Goal: Communication & Community: Answer question/provide support

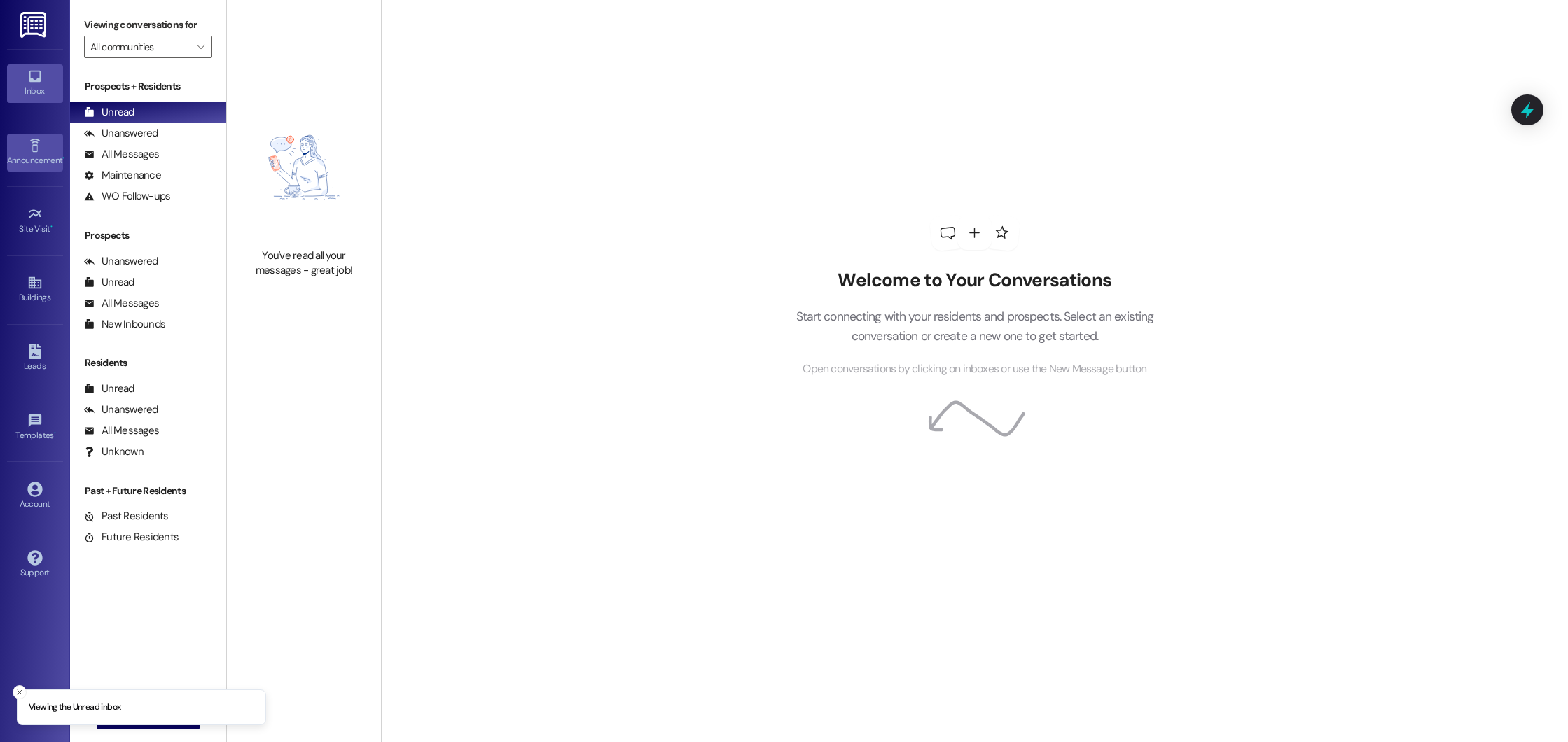
click at [26, 159] on div "Announcement •" at bounding box center [35, 160] width 70 height 14
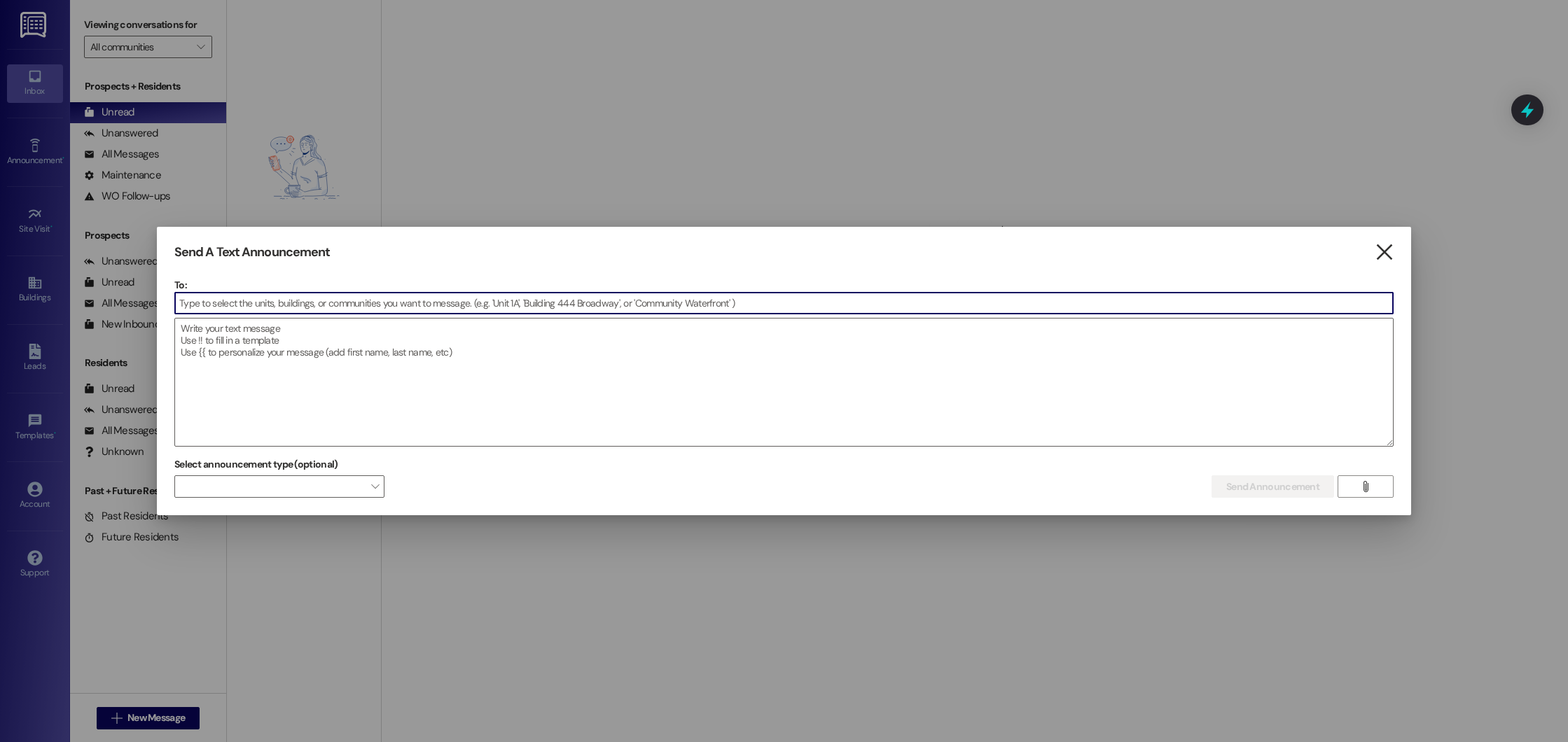
click at [1390, 257] on icon "" at bounding box center [1384, 252] width 19 height 14
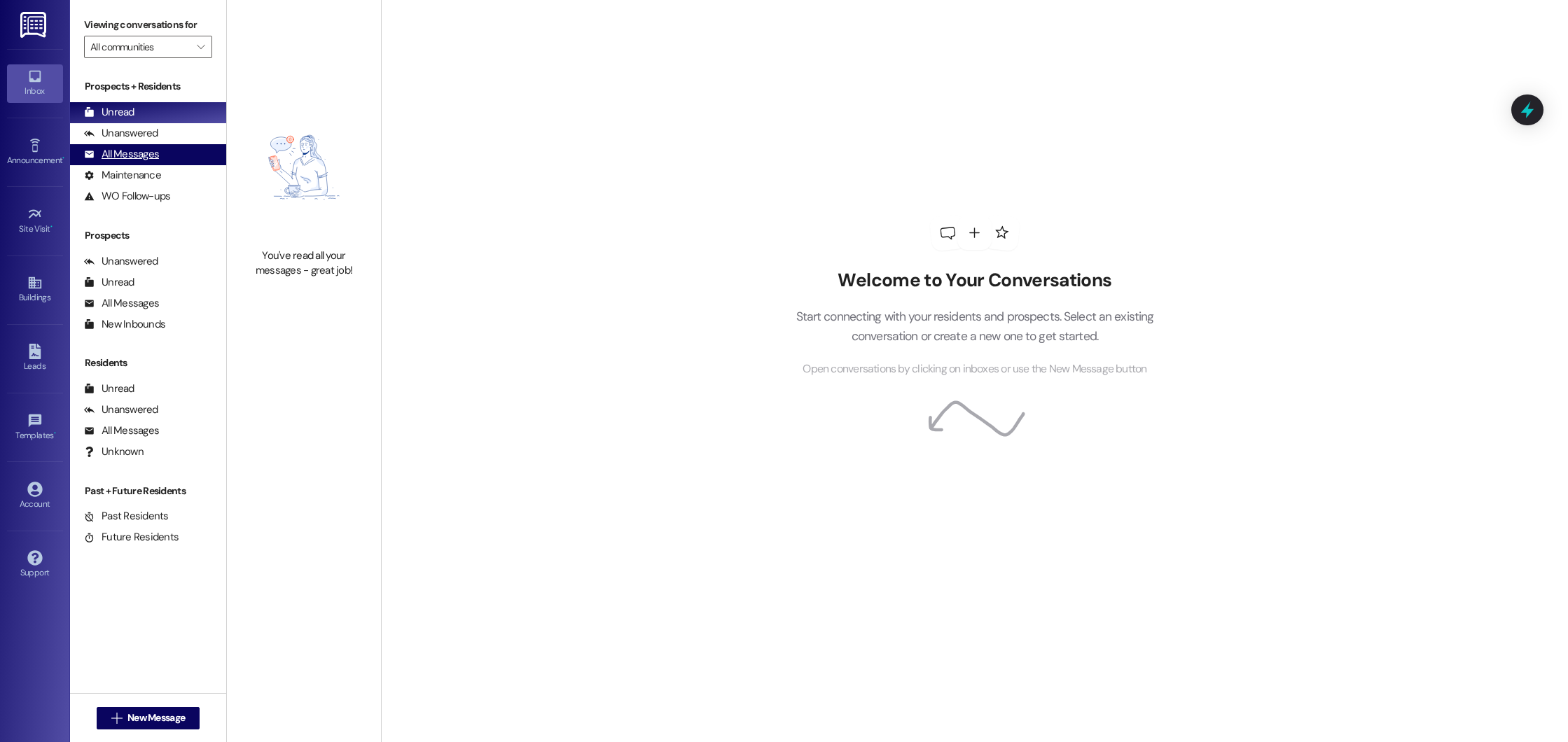
click at [133, 151] on div "All Messages" at bounding box center [121, 154] width 75 height 14
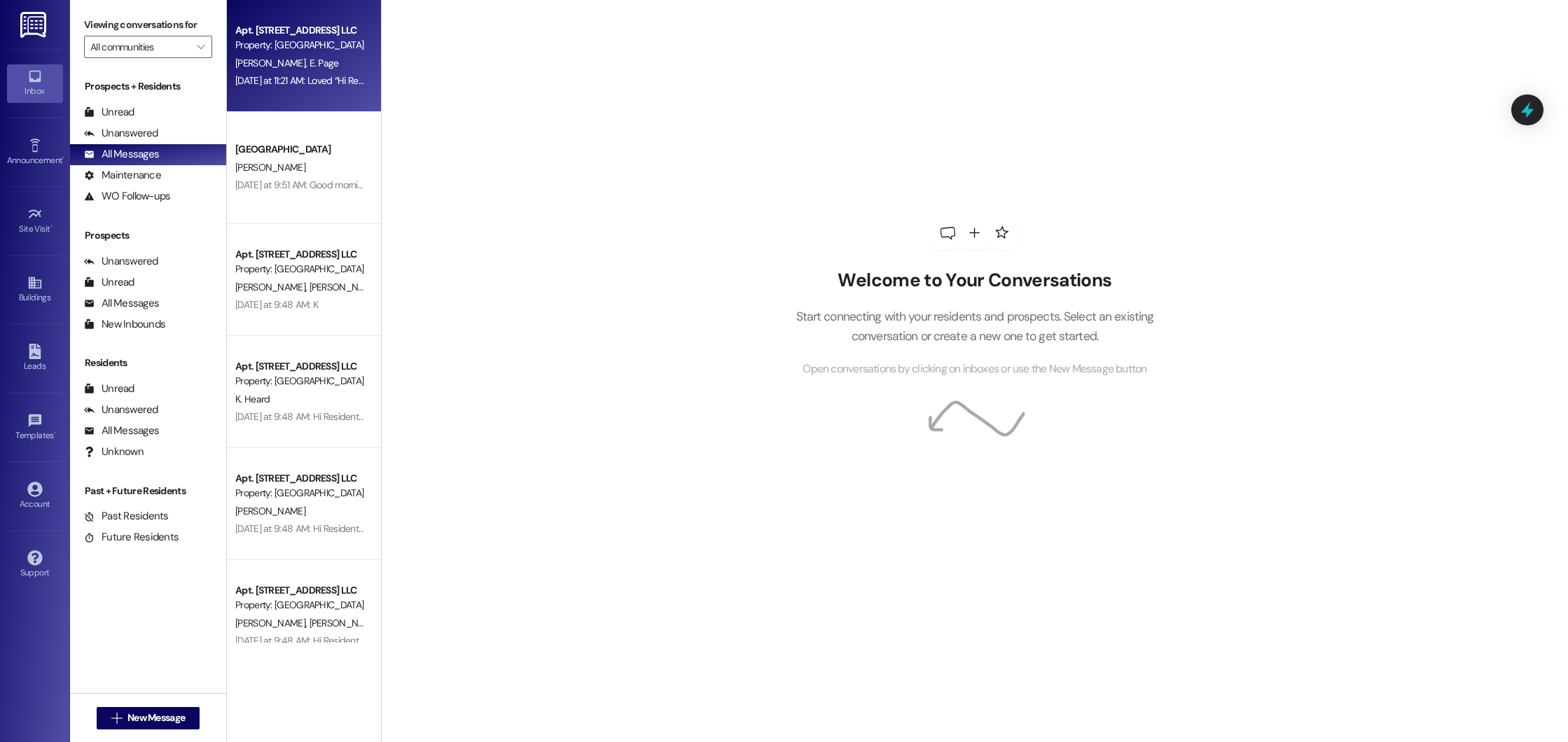
click at [333, 61] on div "M. Walker E. Page" at bounding box center [300, 63] width 133 height 17
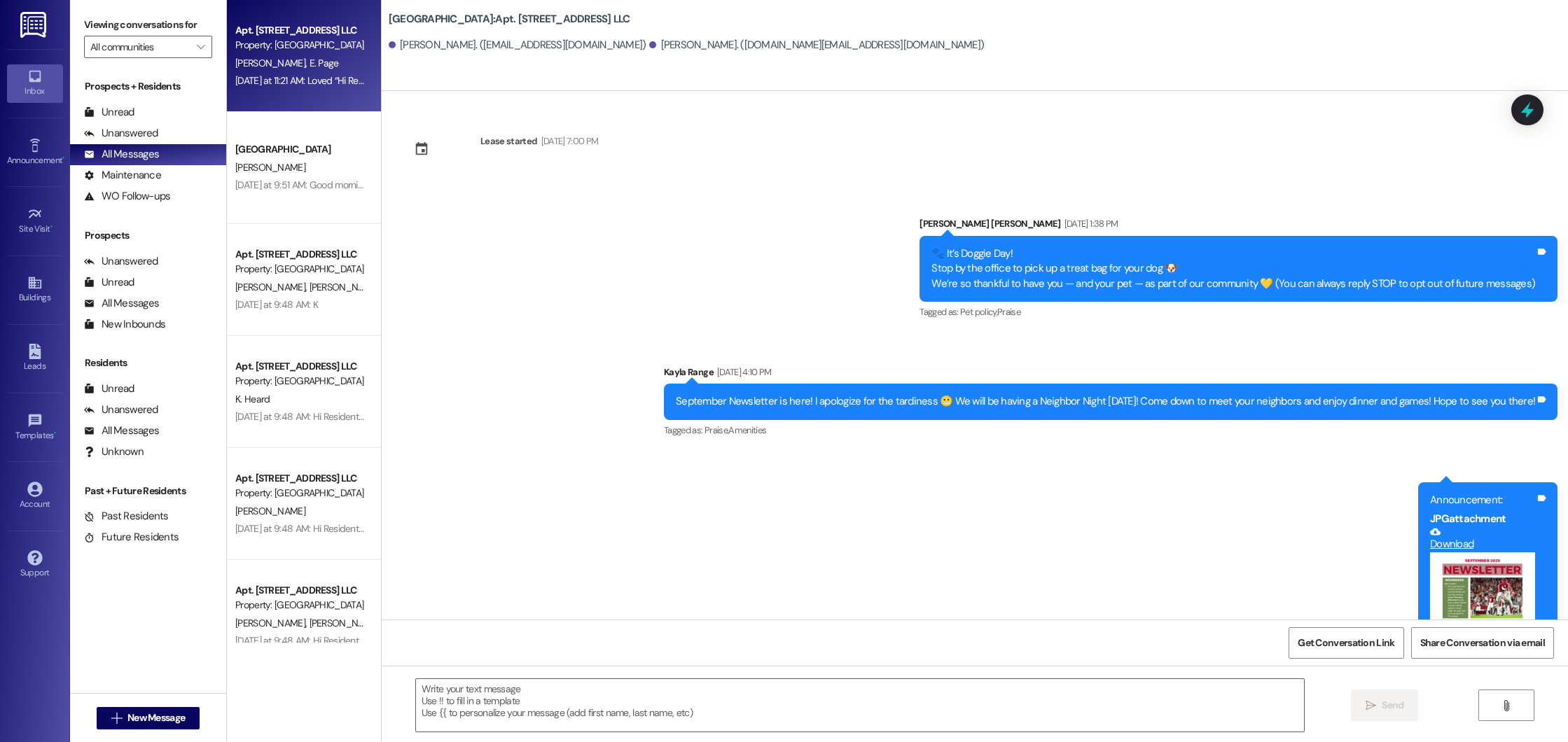
scroll to position [929, 0]
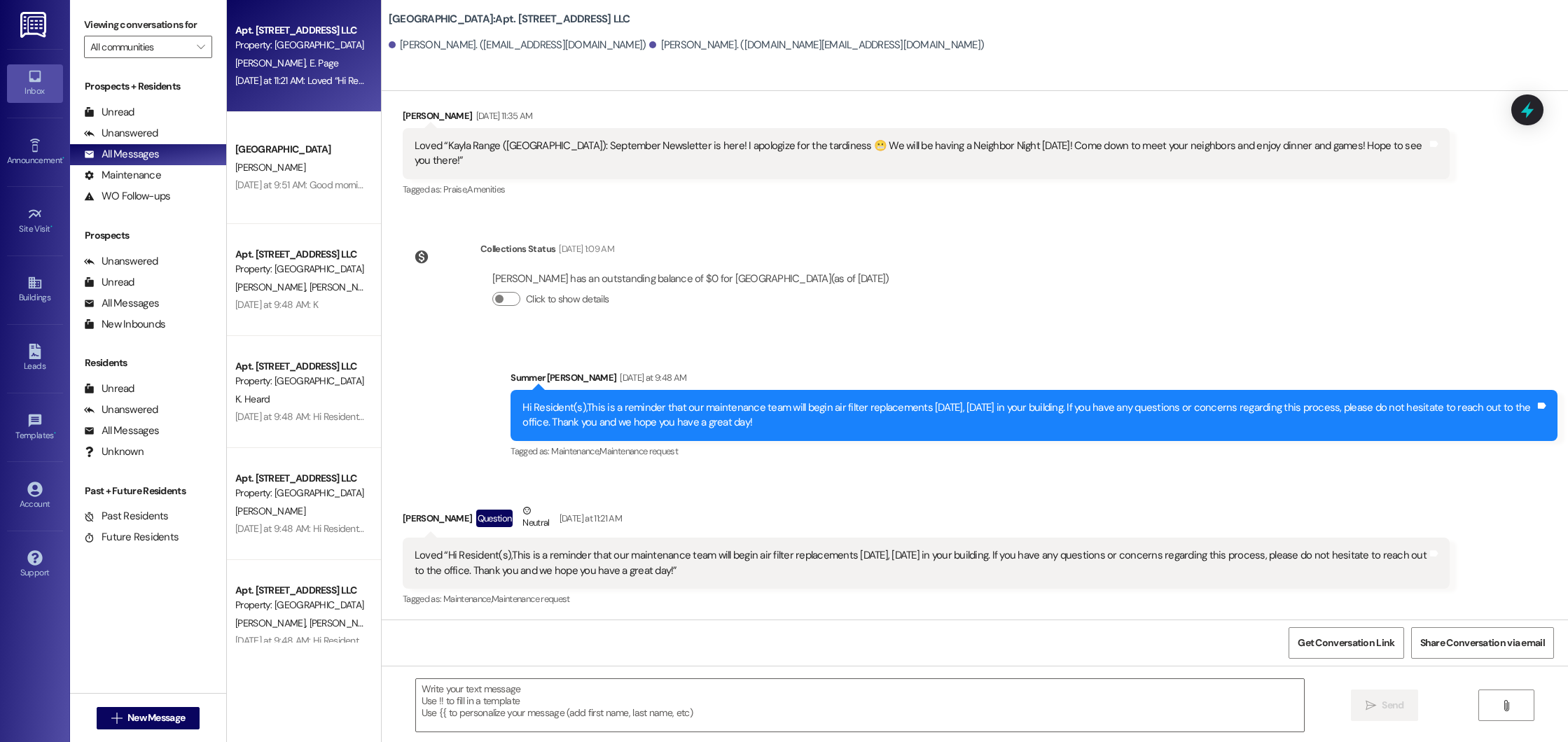
drag, startPoint x: 514, startPoint y: 408, endPoint x: 790, endPoint y: 417, distance: 276.1
click at [790, 418] on div "Hi Resident(s),This is a reminder that our maintenance team will begin air filt…" at bounding box center [1029, 416] width 1013 height 30
copy div "Hi Resident(s),This is a reminder that our maintenance team will begin air filt…"
click at [51, 292] on div "Buildings" at bounding box center [35, 298] width 70 height 14
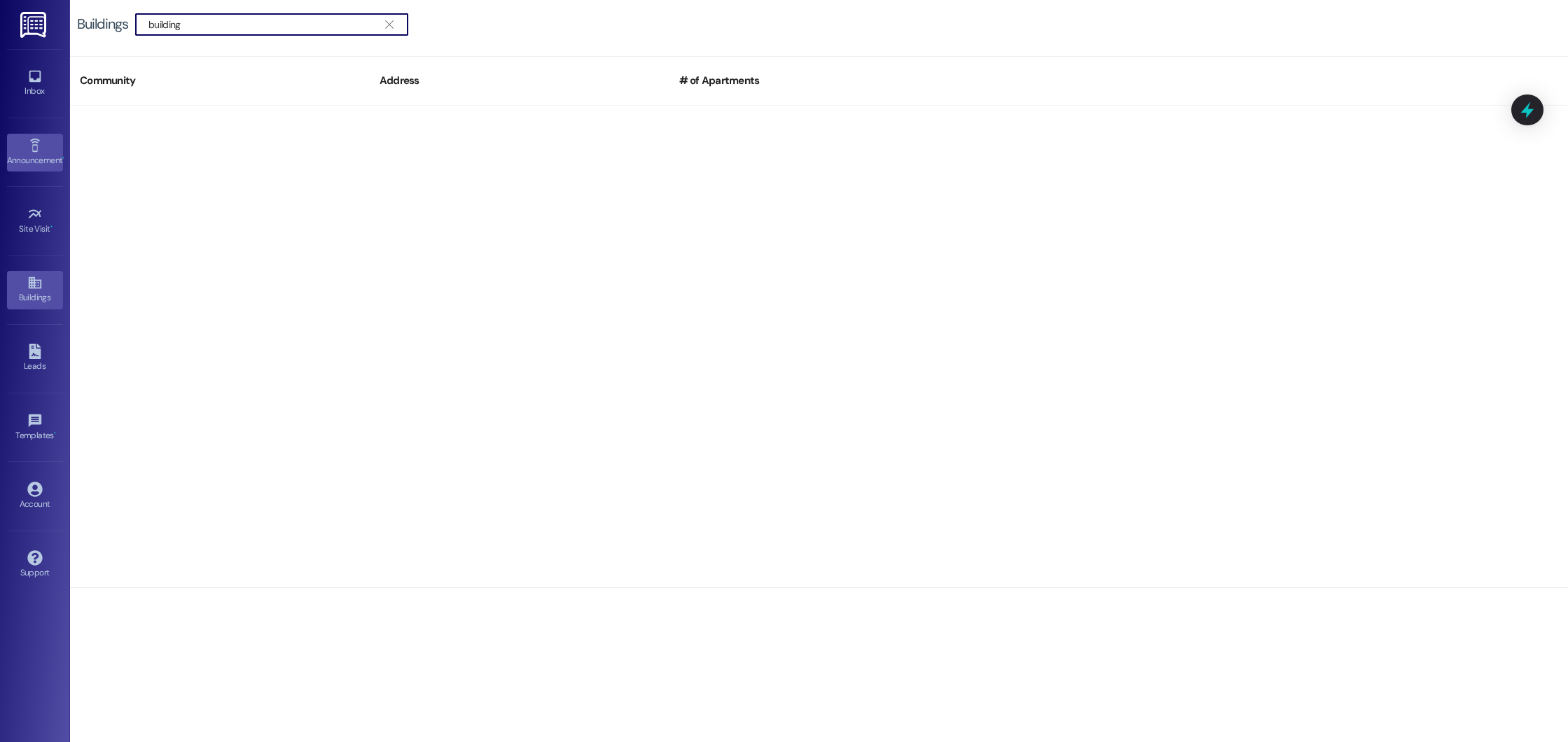
type input "building"
click at [49, 144] on link "Announcement •" at bounding box center [35, 153] width 56 height 38
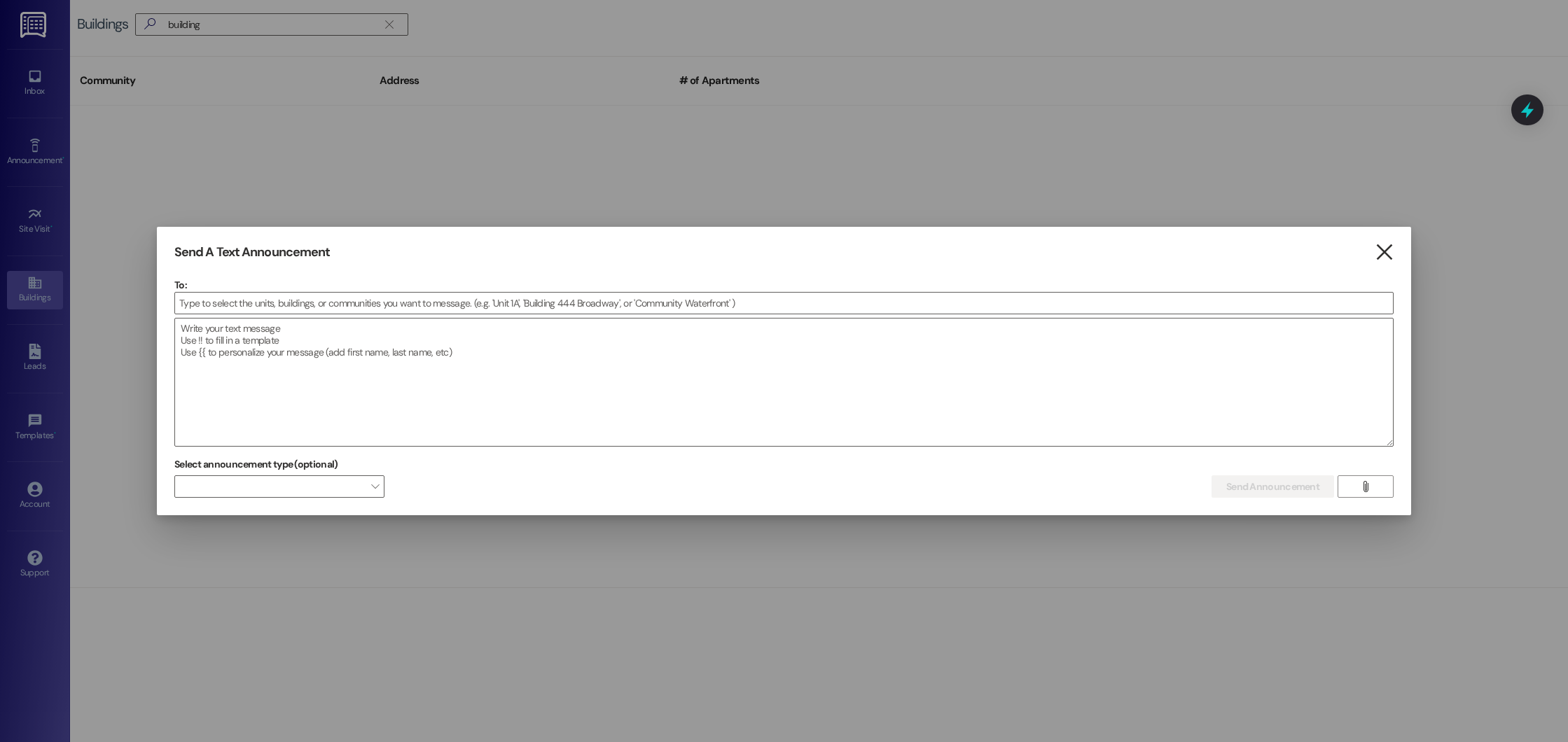
click at [1382, 260] on icon "" at bounding box center [1384, 252] width 19 height 14
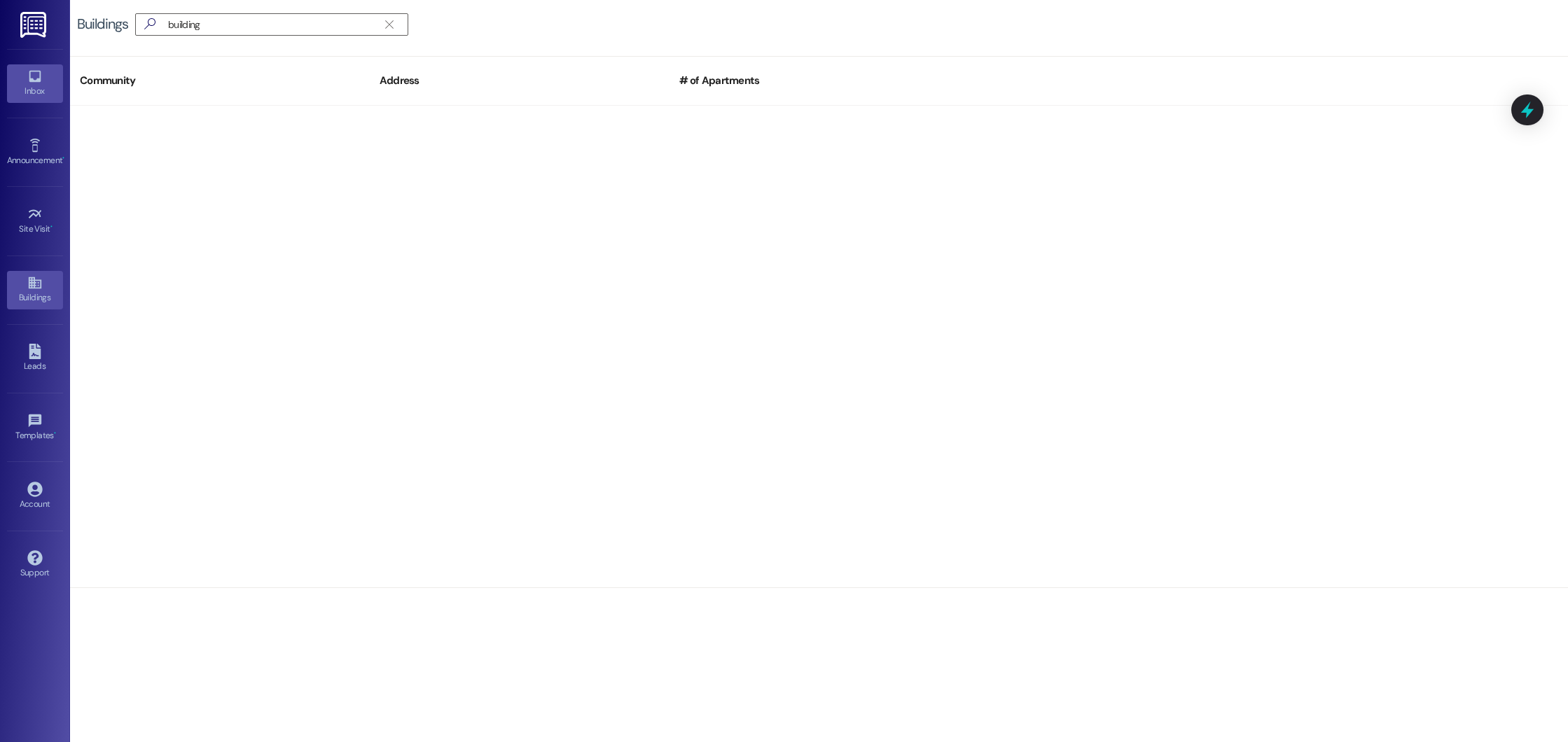
click at [33, 85] on div "Inbox" at bounding box center [35, 91] width 70 height 14
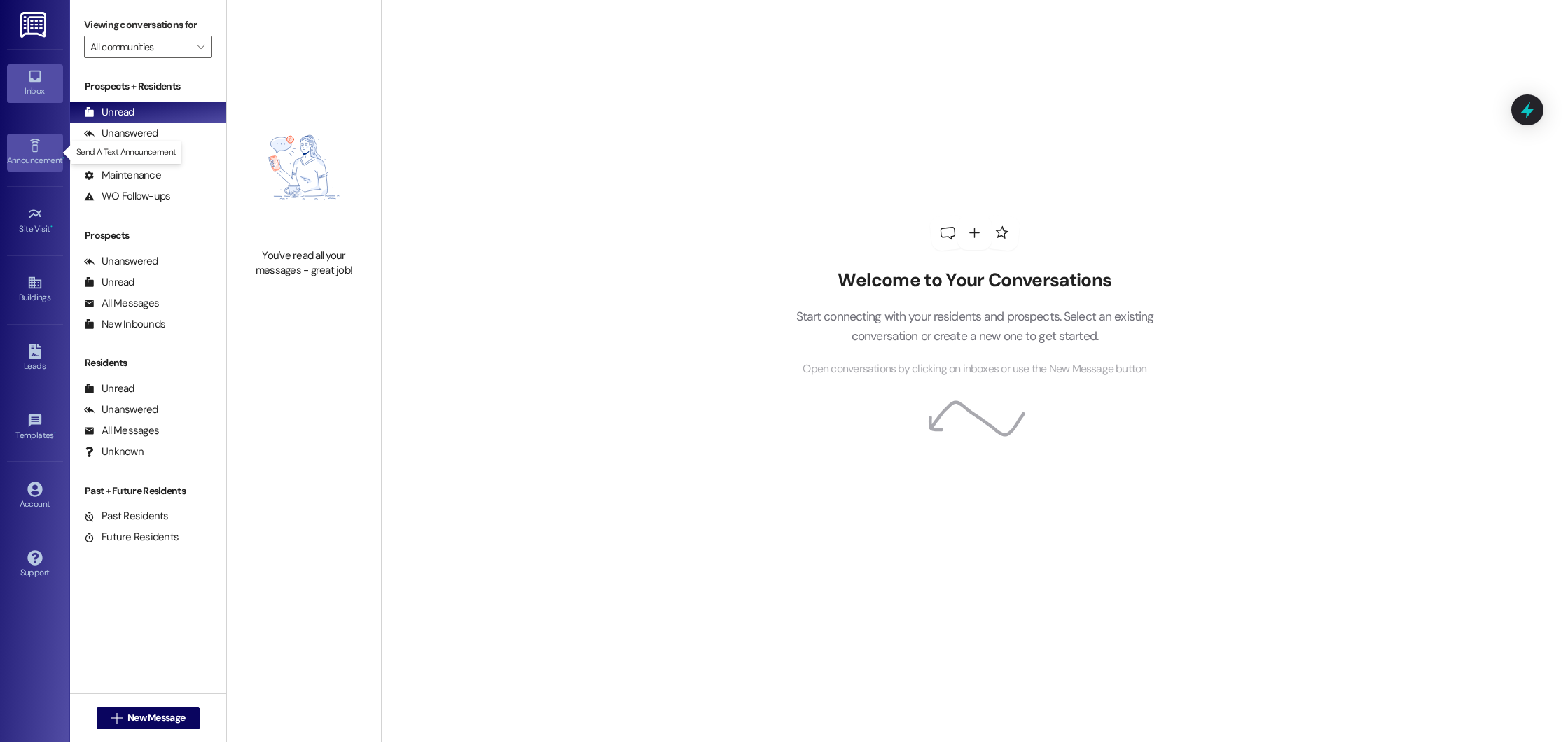
click at [38, 136] on link "Announcement •" at bounding box center [35, 153] width 56 height 38
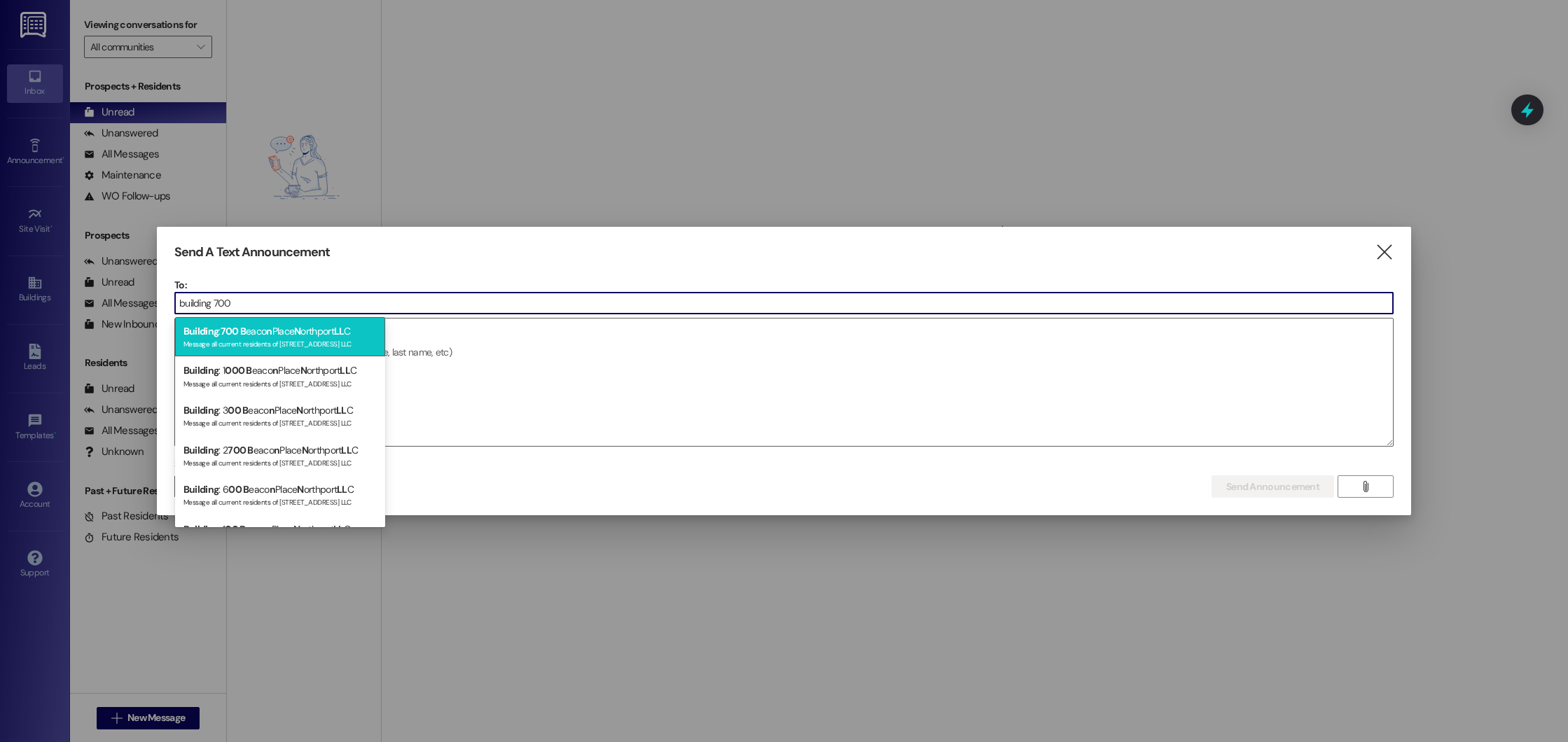
type input "building 700"
click at [297, 331] on span "N" at bounding box center [297, 331] width 6 height 13
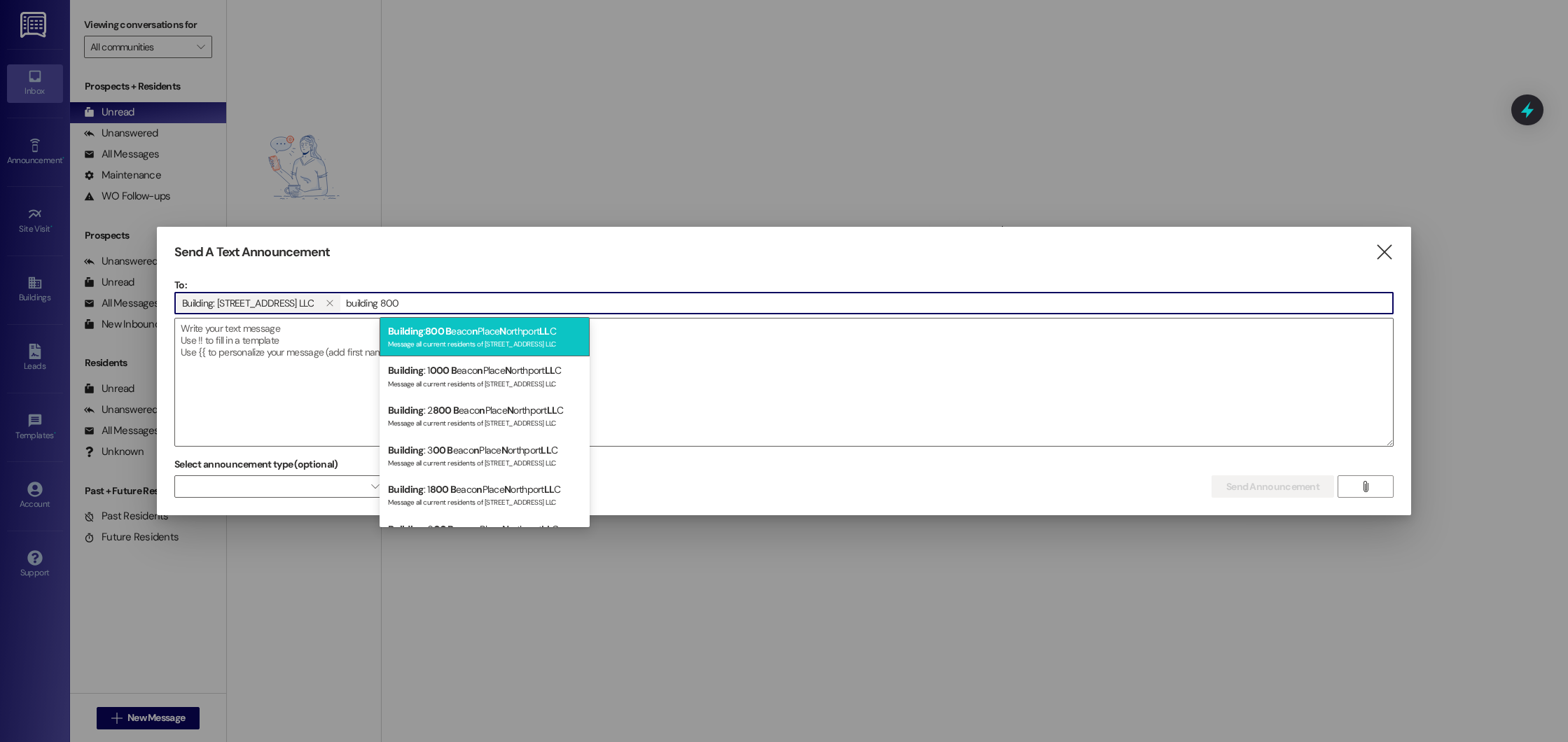
type input "building 800"
click at [442, 320] on div "Building : 800 B eaco n Place N orthport LL C Message all current residents of …" at bounding box center [484, 337] width 210 height 40
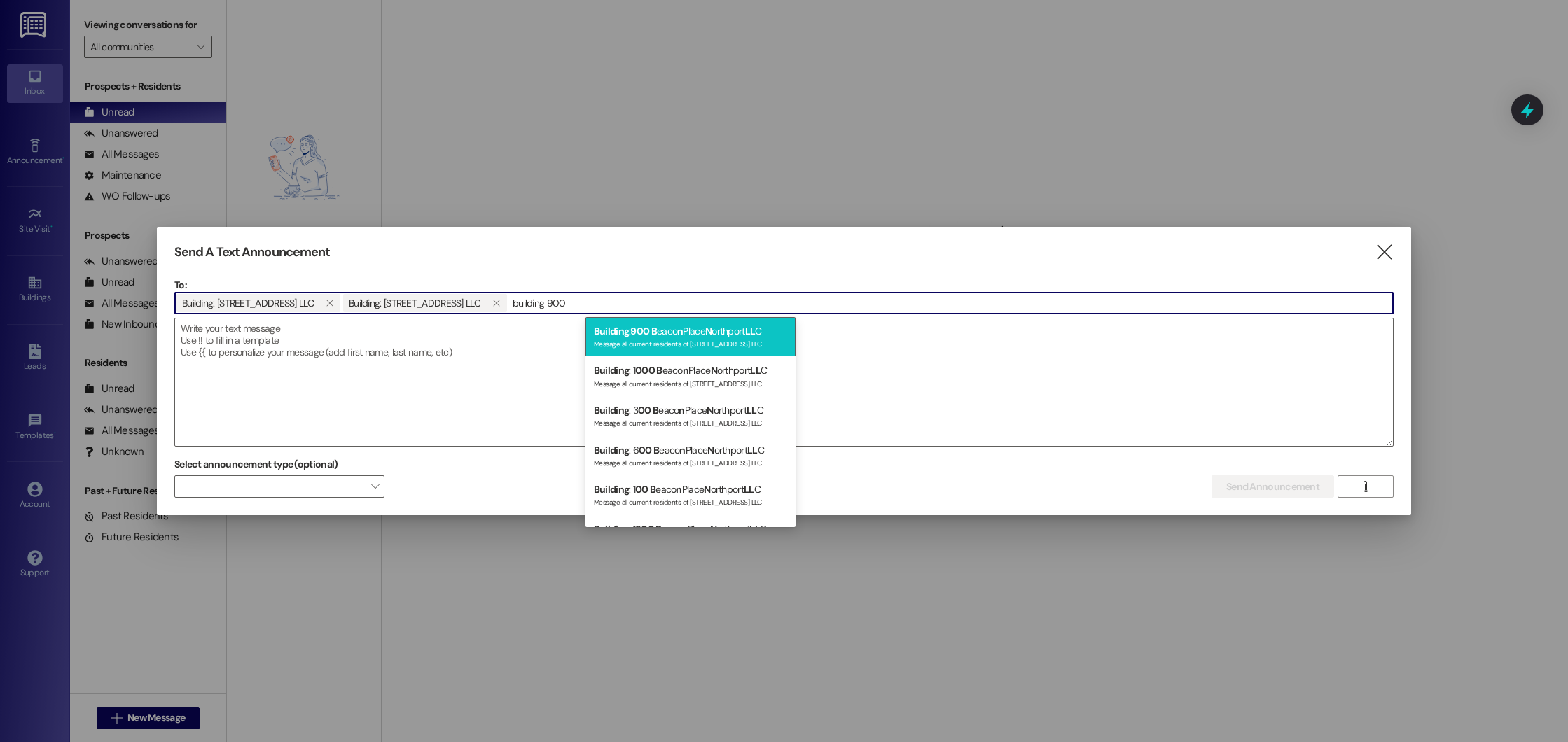
type input "building 900"
click at [661, 326] on div "Building : 900 B eaco n Place N orthport LL C Message all current residents of …" at bounding box center [690, 337] width 210 height 40
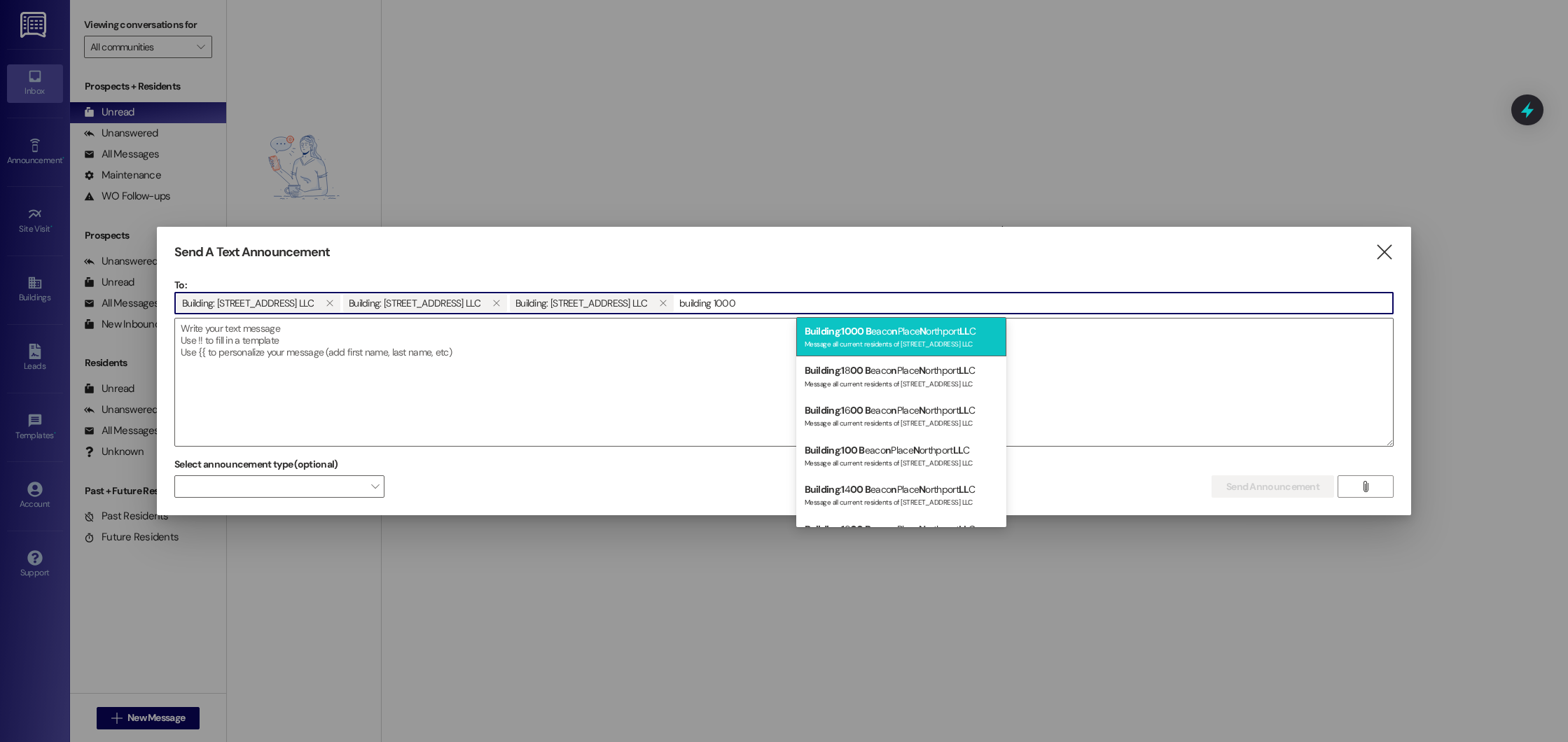
type input "building 1000"
click at [835, 332] on div "Building : 1000 B eaco n Place N orthport LL C Message all current residents of…" at bounding box center [901, 337] width 210 height 40
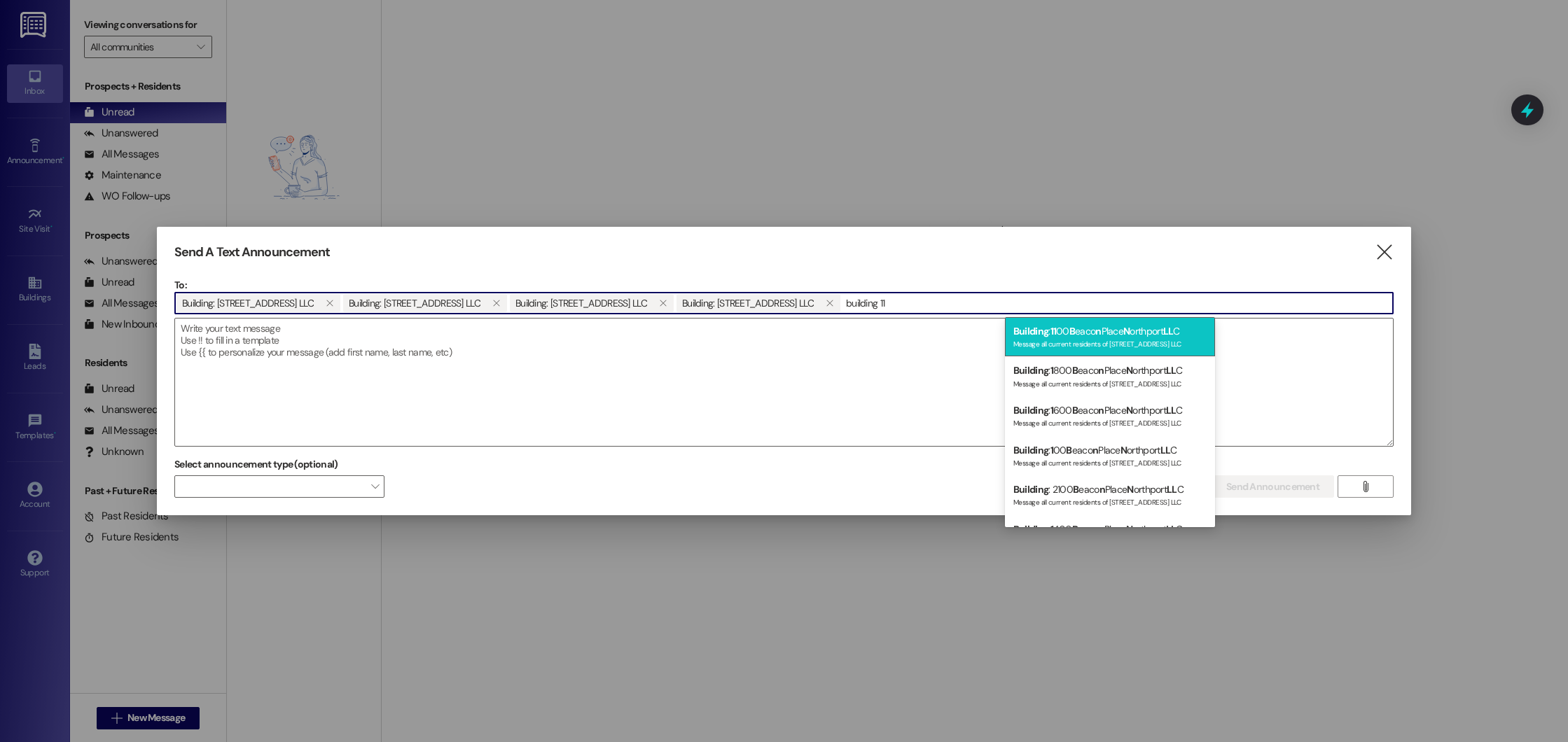
type input "building 11"
click at [1052, 329] on div "Building : 11 00 B eaco n Place N orthport LL C Message all current residents o…" at bounding box center [1110, 337] width 210 height 40
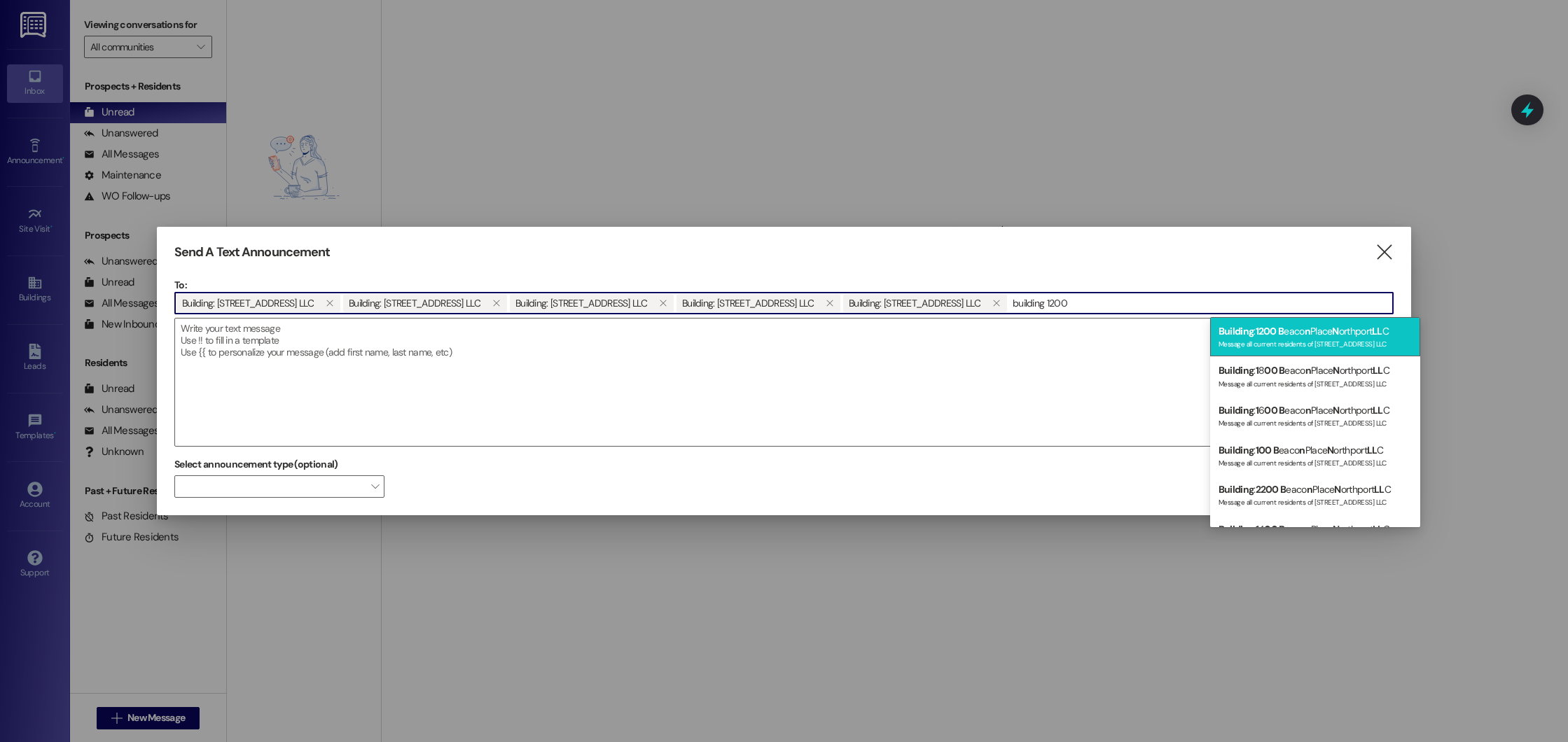
type input "building 1200"
click at [1275, 325] on span "1200 B" at bounding box center [1270, 331] width 29 height 13
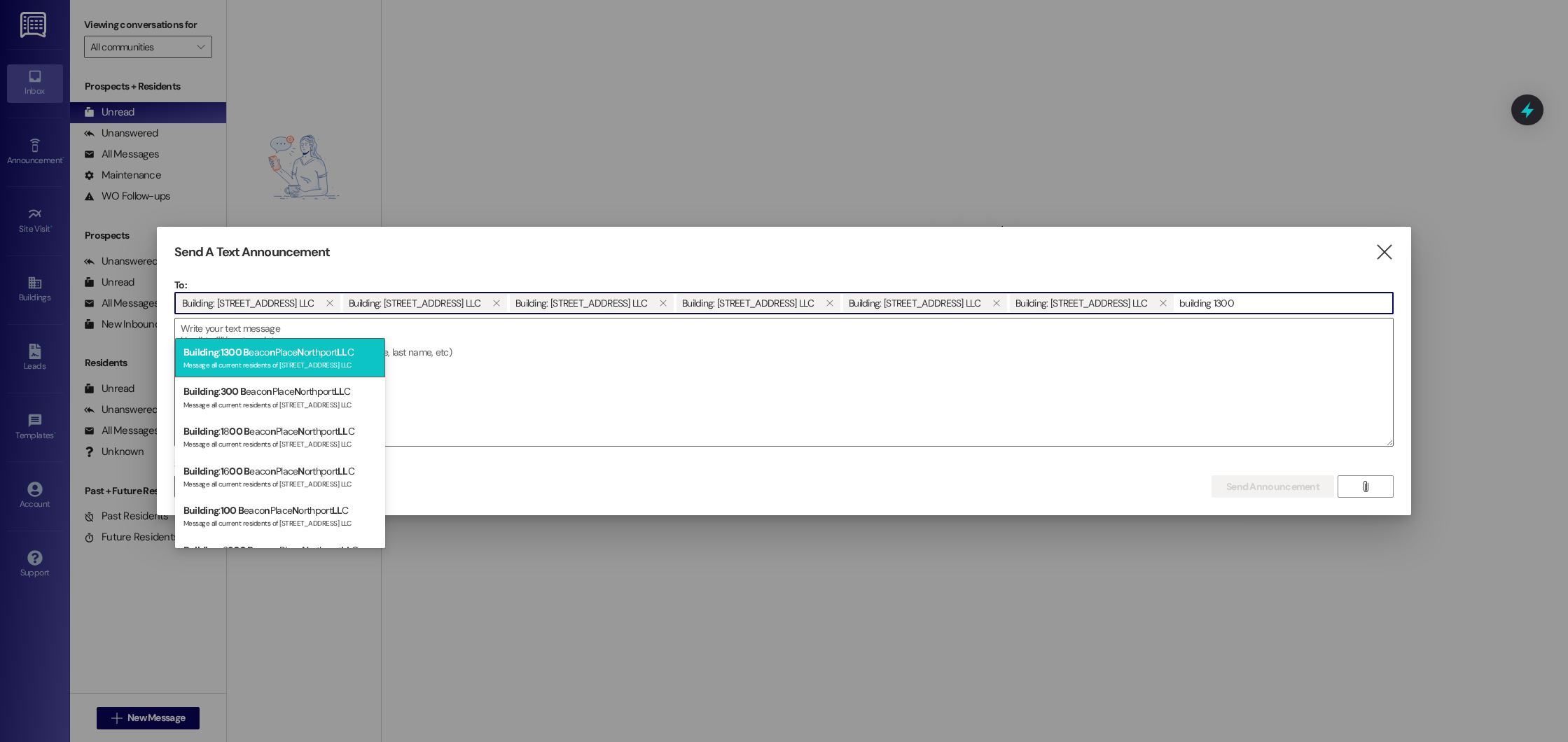
type input "building 1300"
click at [373, 374] on div "Building : 1300 B eaco n Place N orthport LL C Message all current residents of…" at bounding box center [280, 358] width 210 height 40
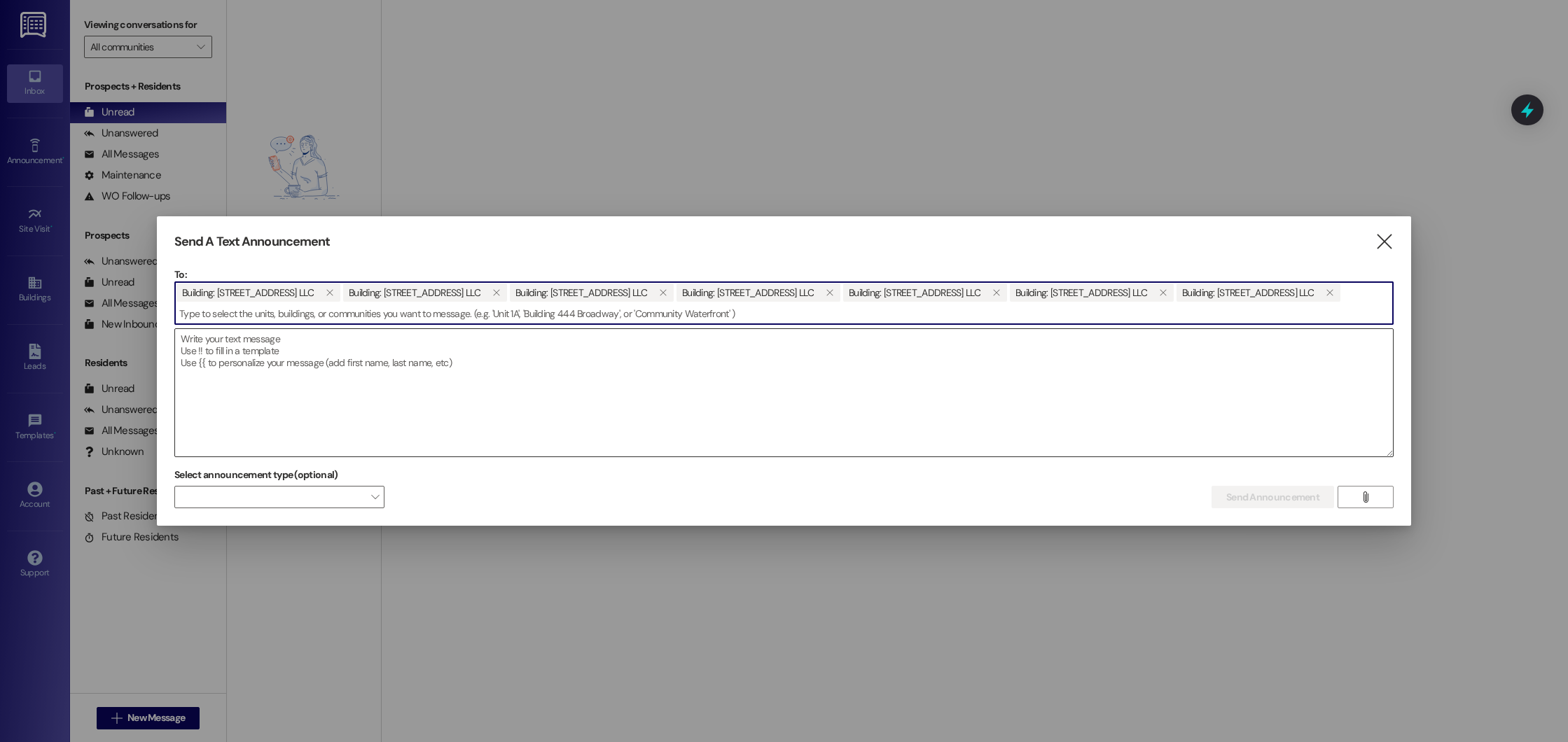
click at [599, 367] on textarea at bounding box center [784, 393] width 1218 height 127
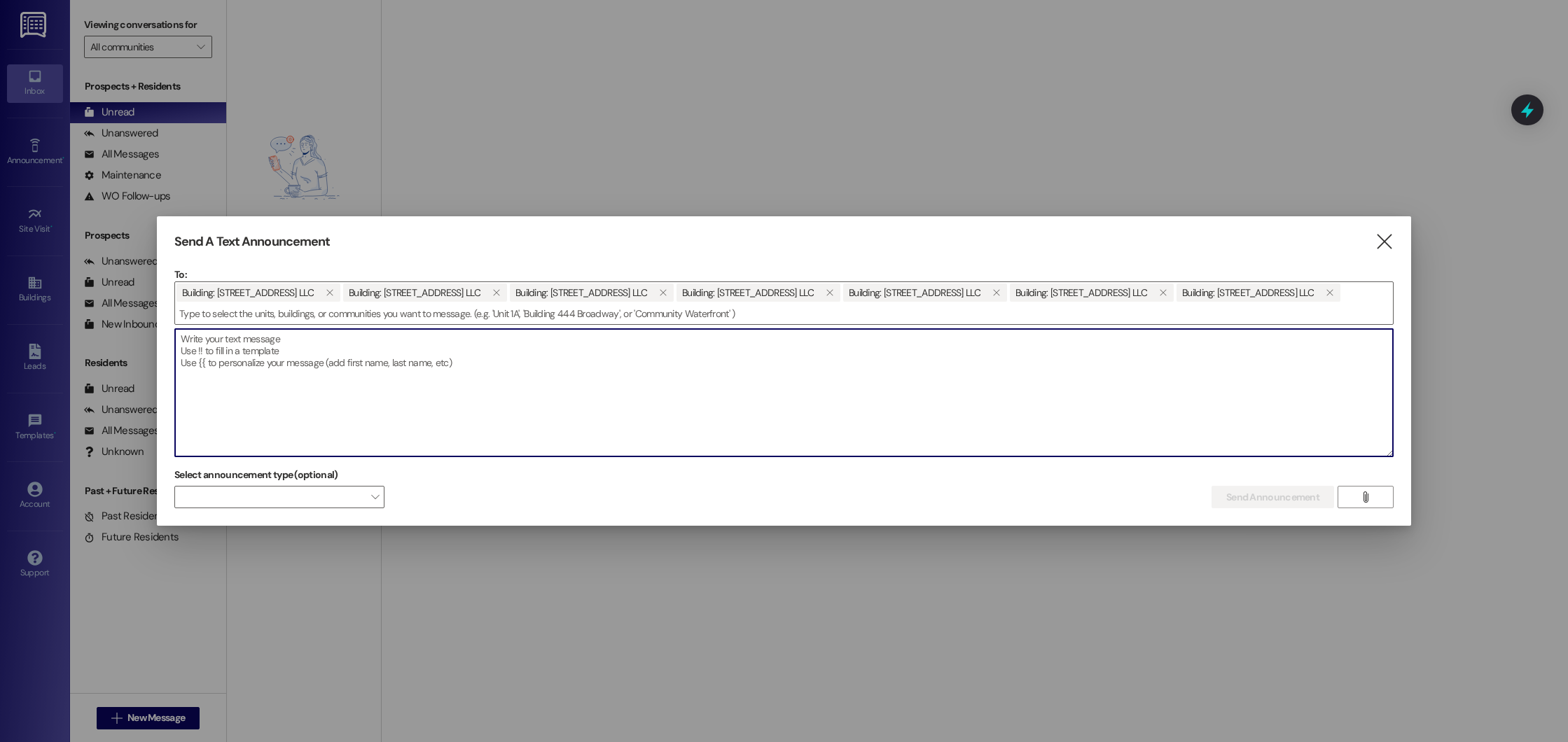
paste textarea "Hi Resident(s),This is a reminder that our maintenance team will begin air filt…"
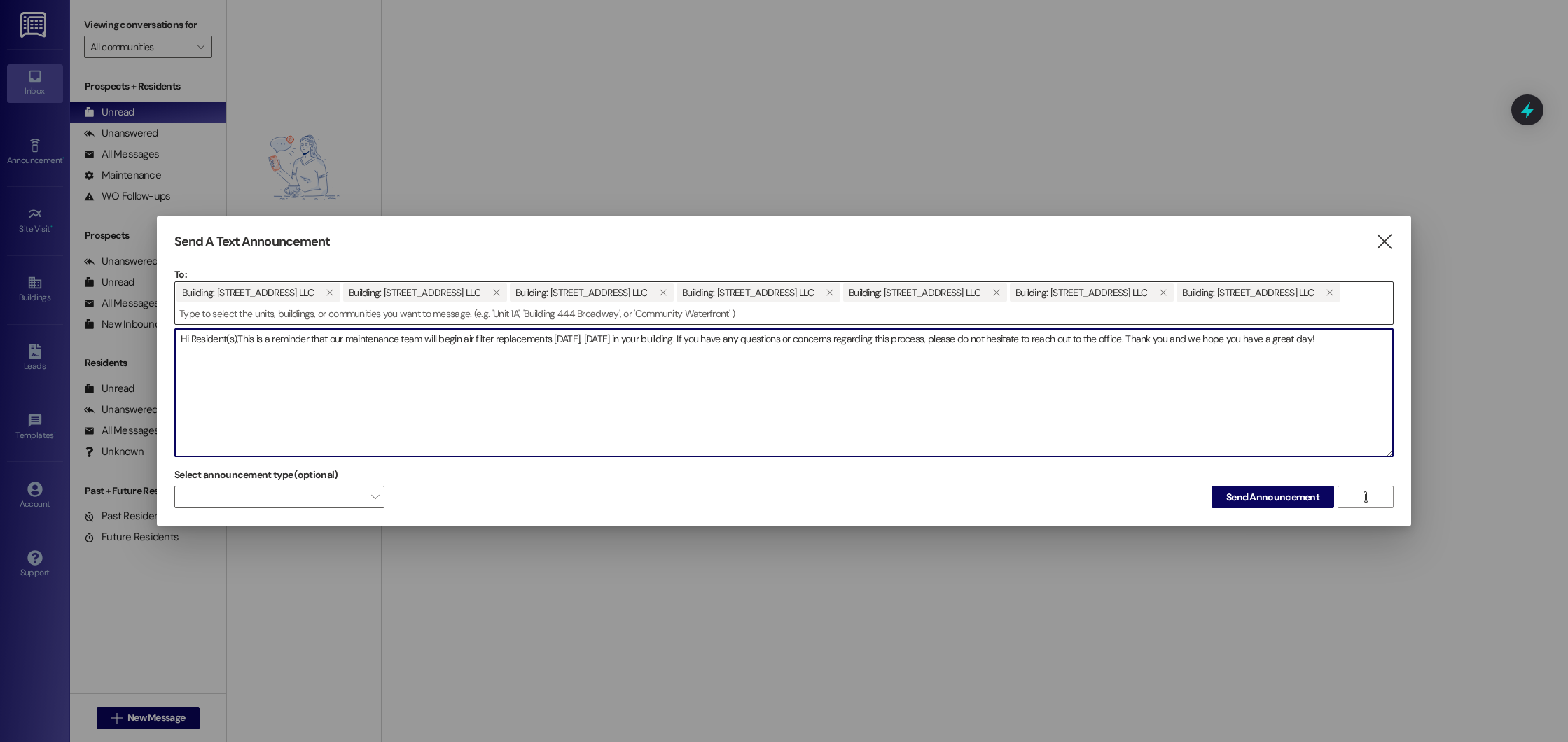
type textarea "Hi Resident(s),This is a reminder that our maintenance team will begin air filt…"
click at [650, 303] on span "Building: 700 Beacon Place Northport LLC  Building: 800 Beacon Place Northport…" at bounding box center [758, 293] width 1167 height 21
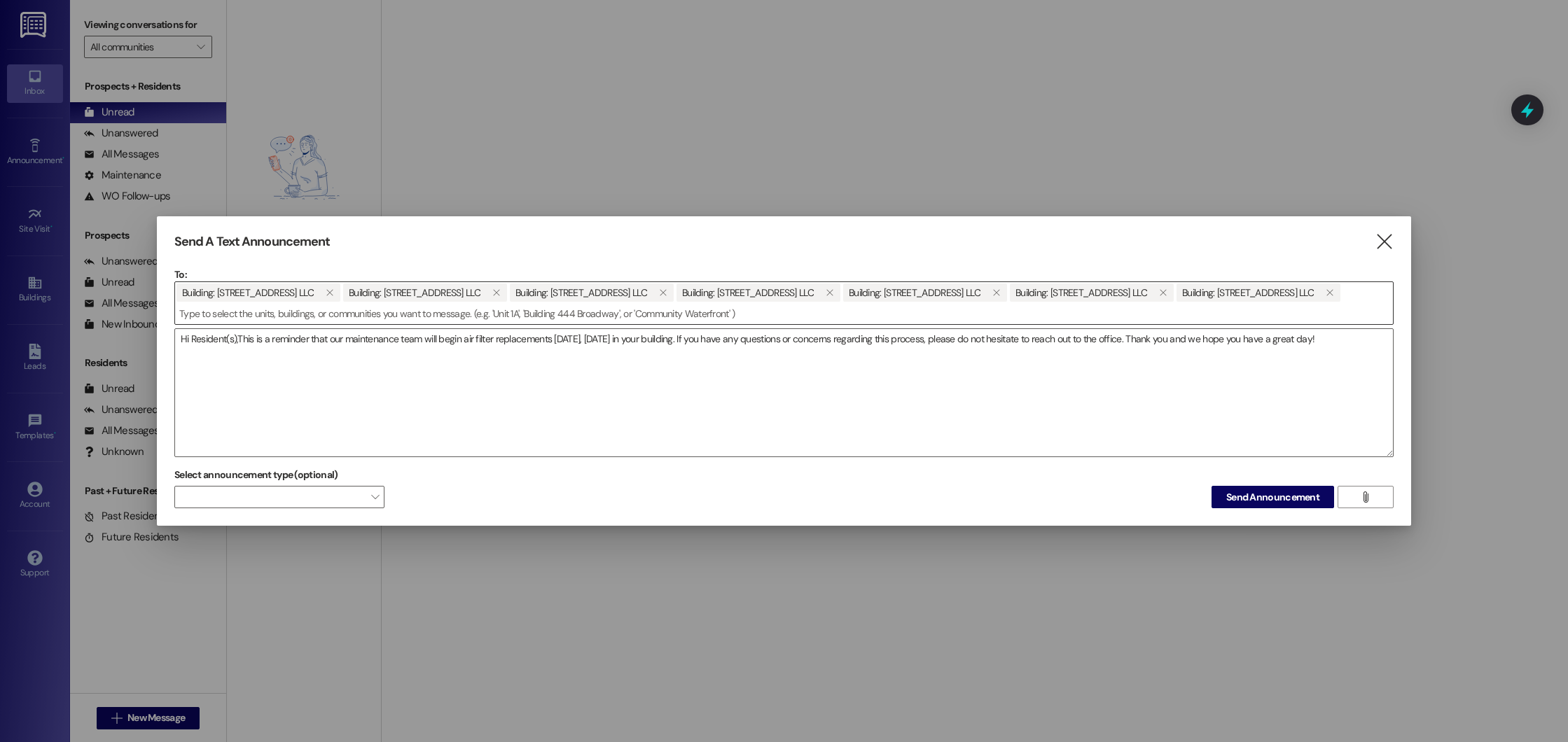
click at [626, 324] on input at bounding box center [784, 313] width 1218 height 21
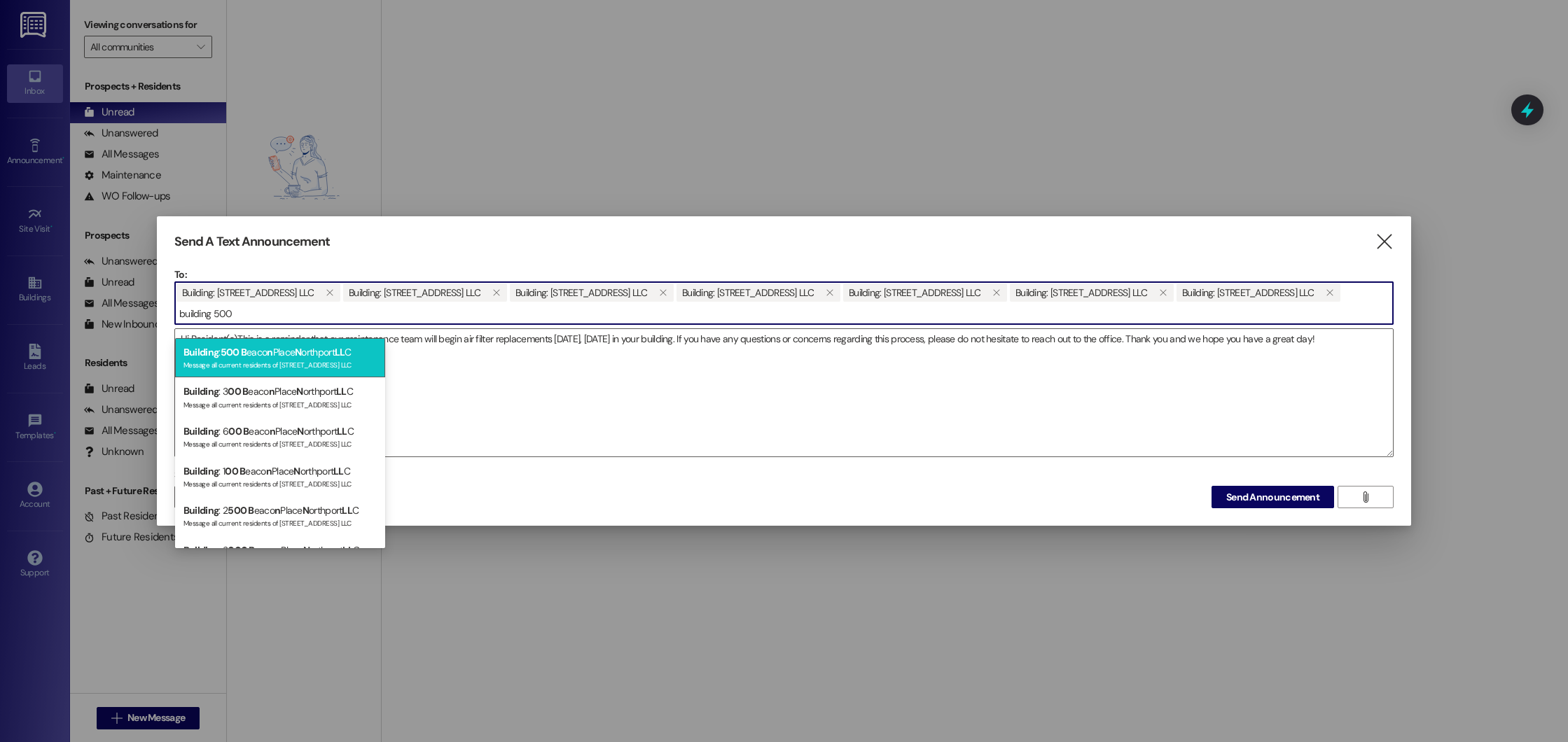
type input "building 500"
click at [311, 364] on div "Message all current residents of 500 Beacon Place Northport LLC" at bounding box center [280, 363] width 193 height 12
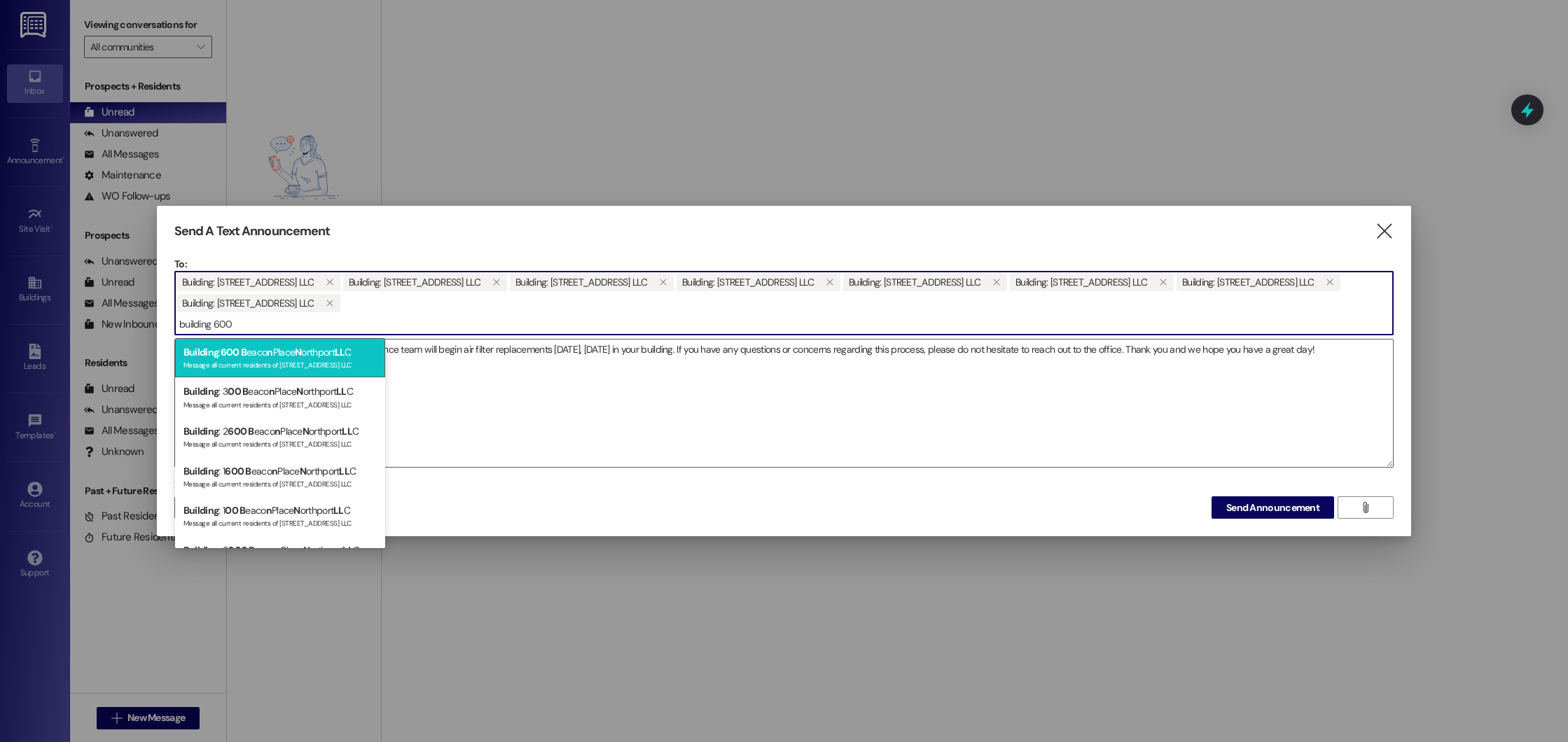
type input "building 600"
click at [289, 360] on div "Message all current residents of 600 Beacon Place Northport LLC" at bounding box center [280, 363] width 193 height 12
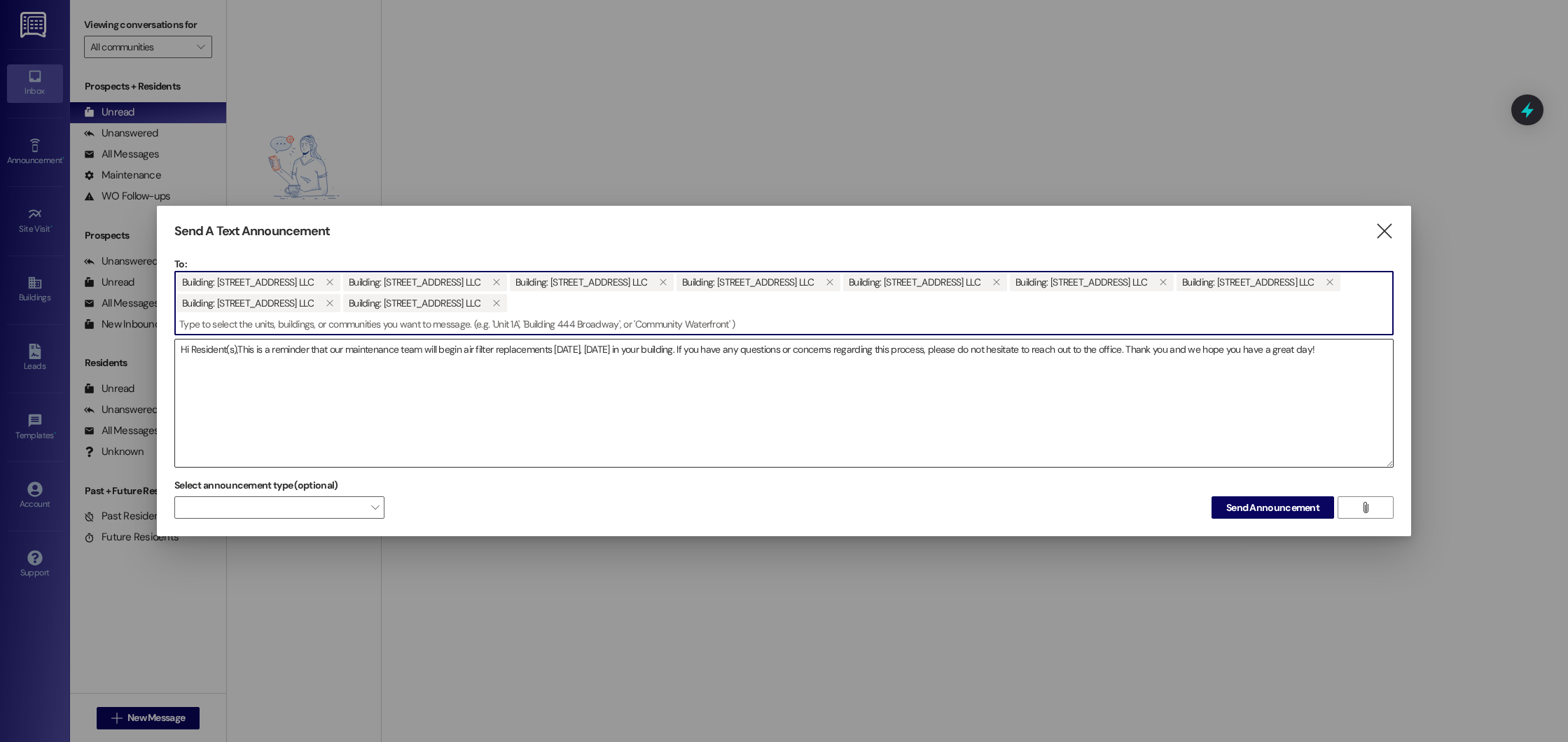
click at [237, 351] on textarea "Hi Resident(s),This is a reminder that our maintenance team will begin air filt…" at bounding box center [784, 403] width 1218 height 127
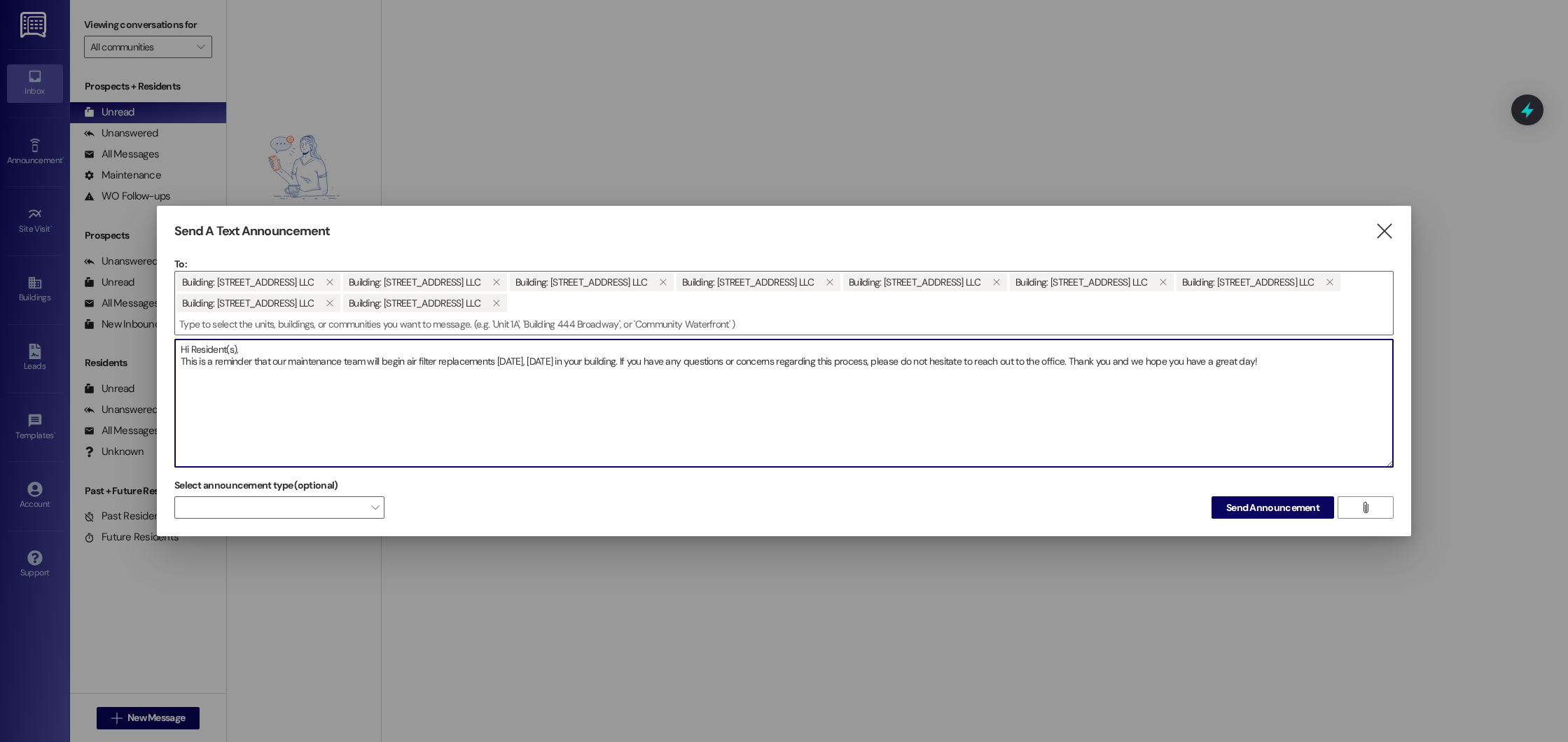
click at [580, 366] on textarea "Hi Resident(s), This is a reminder that our maintenance team will begin air fil…" at bounding box center [784, 403] width 1218 height 127
type textarea "Hi Resident(s), This is a reminder that our maintenance team will begin air fil…"
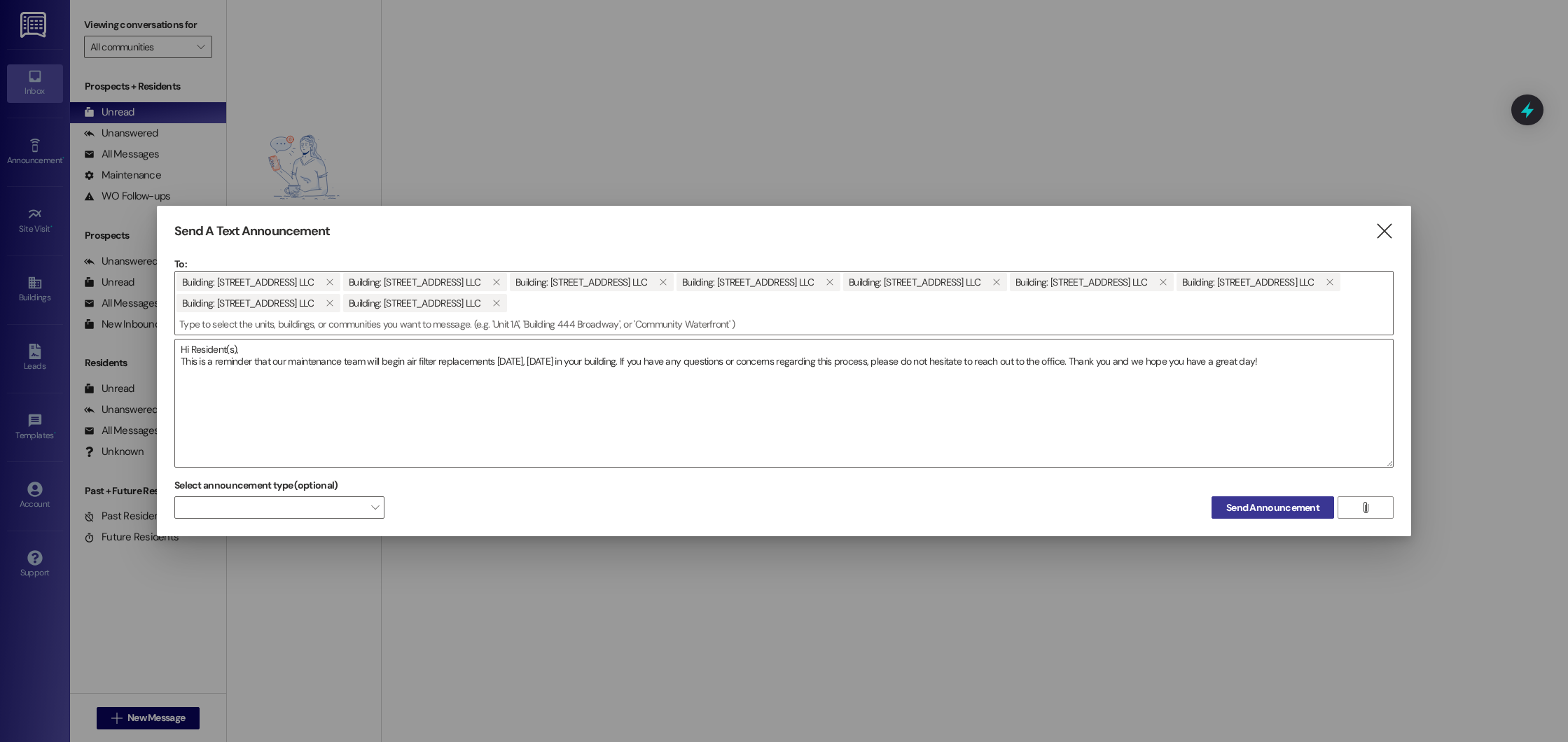
click at [1251, 504] on span "Send Announcement" at bounding box center [1273, 507] width 93 height 14
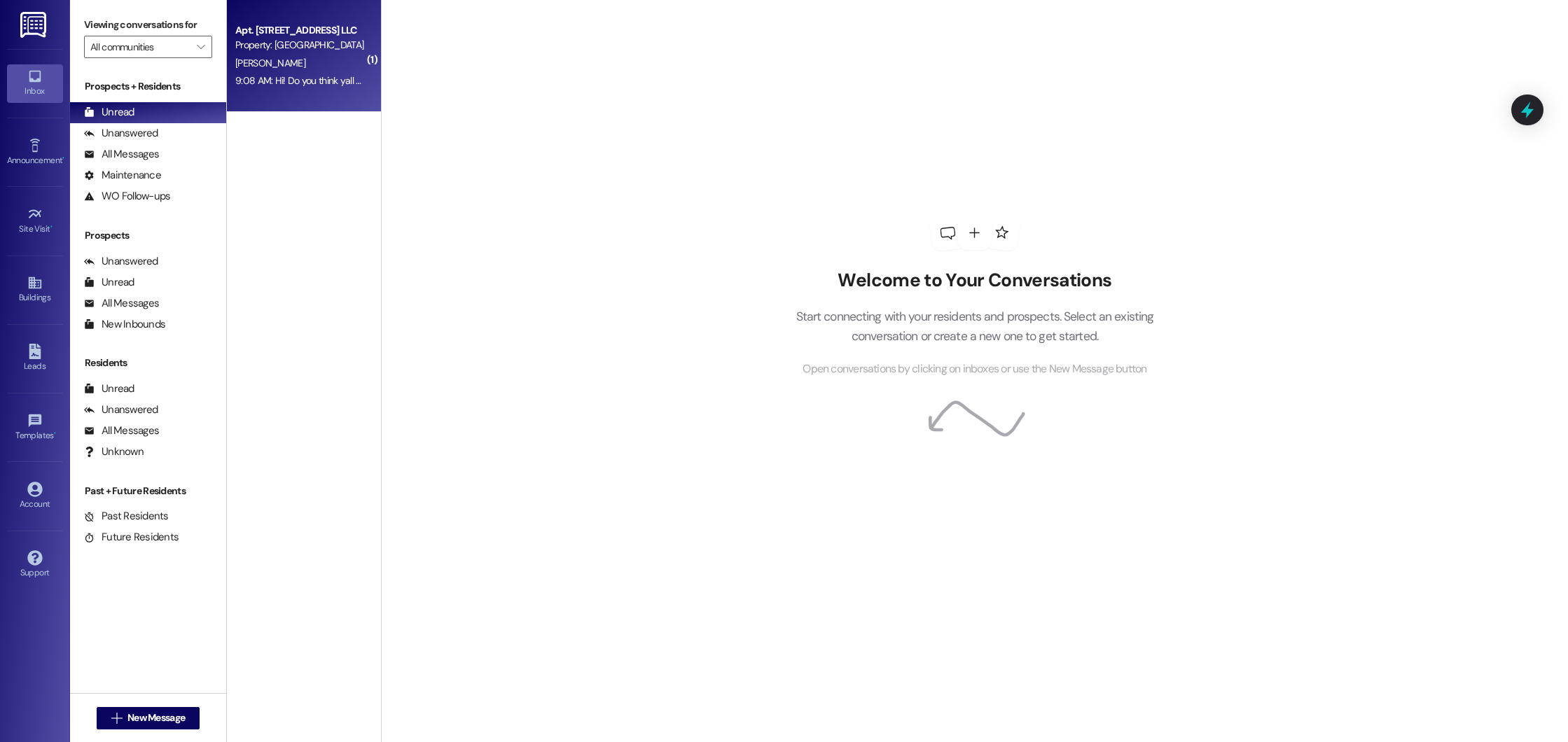
click at [350, 78] on div "9:08 AM: Hi! Do you think yall could do my unit (1304) [DATE]? I was in a hurry…" at bounding box center [505, 80] width 540 height 13
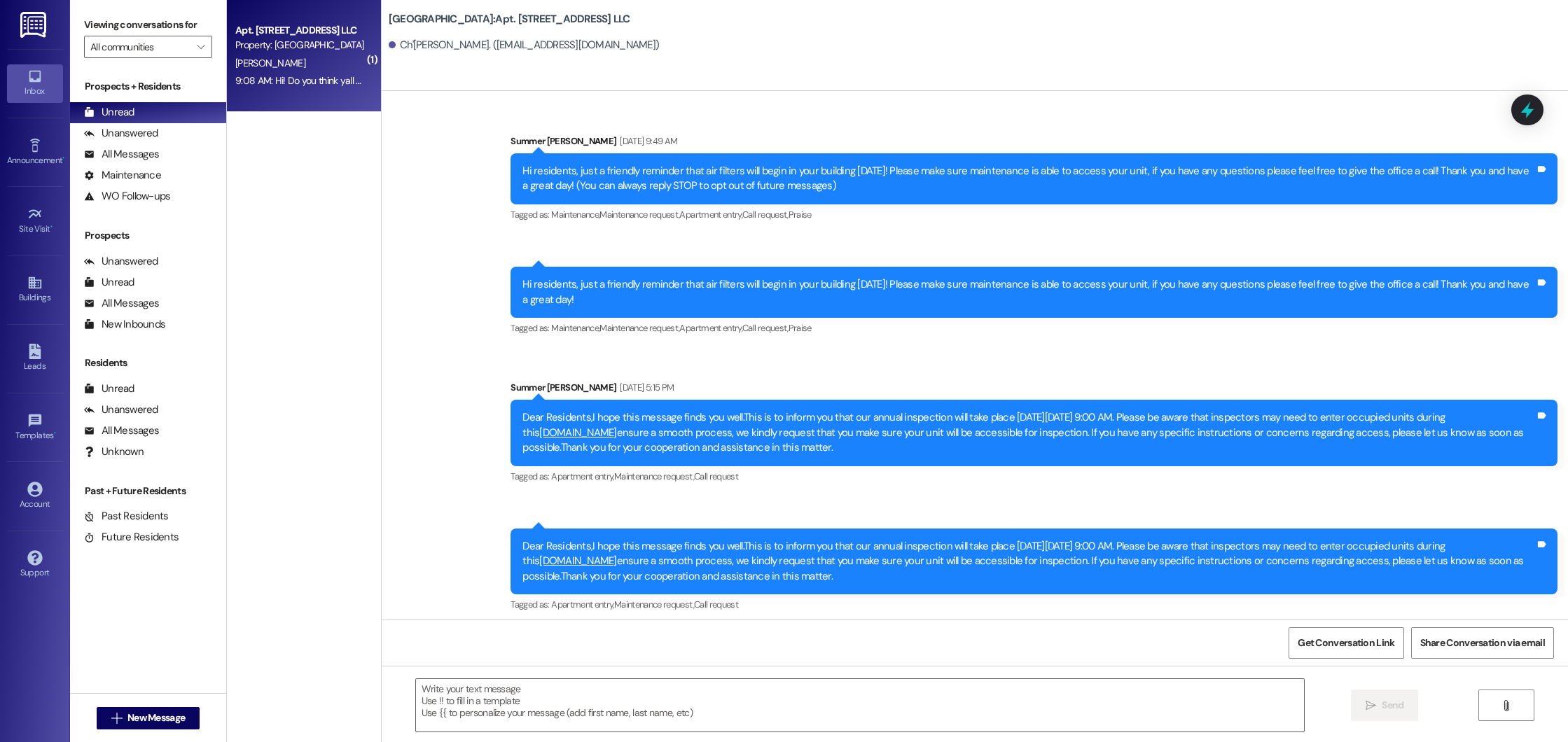
scroll to position [23469, 0]
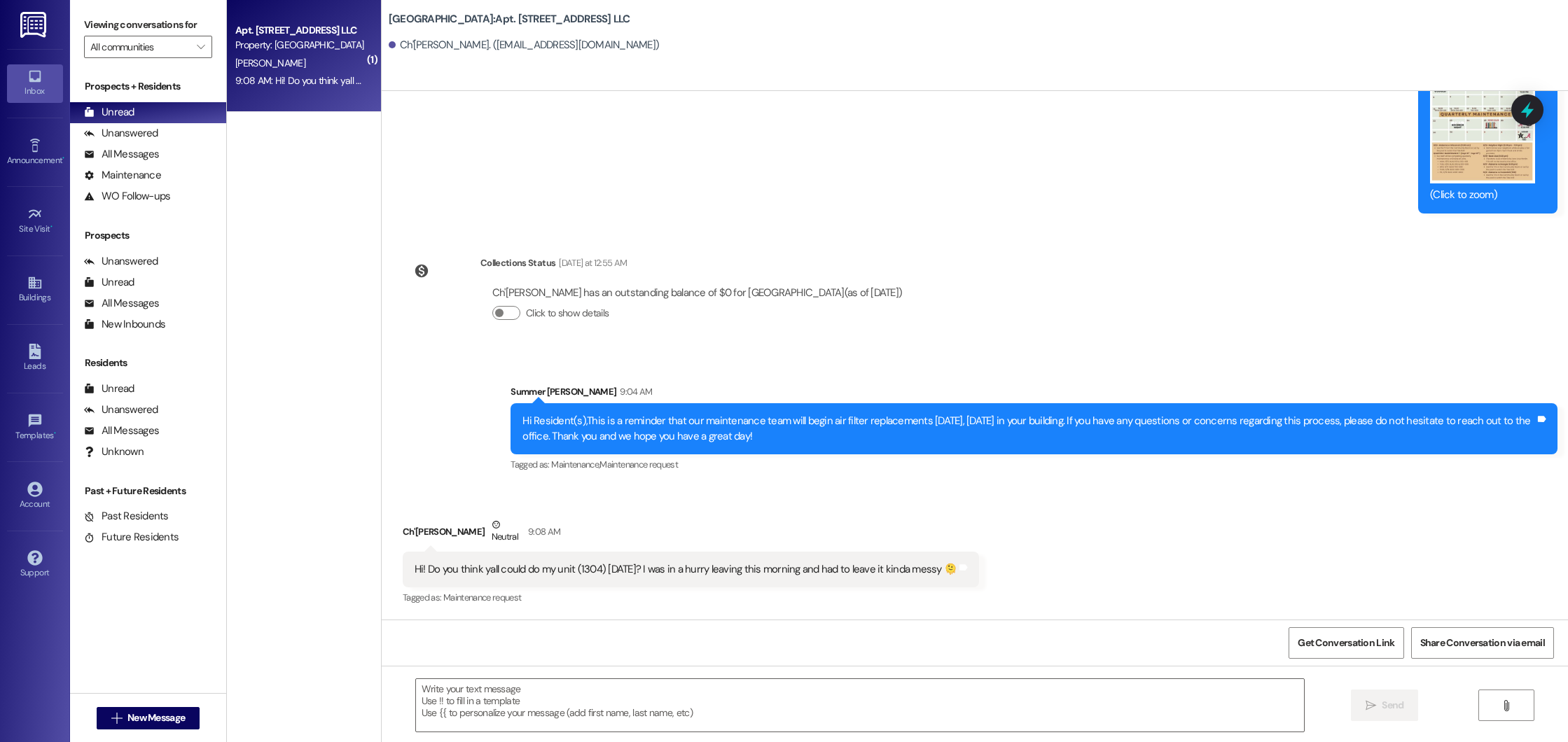
click at [624, 675] on div " Send " at bounding box center [975, 718] width 1186 height 105
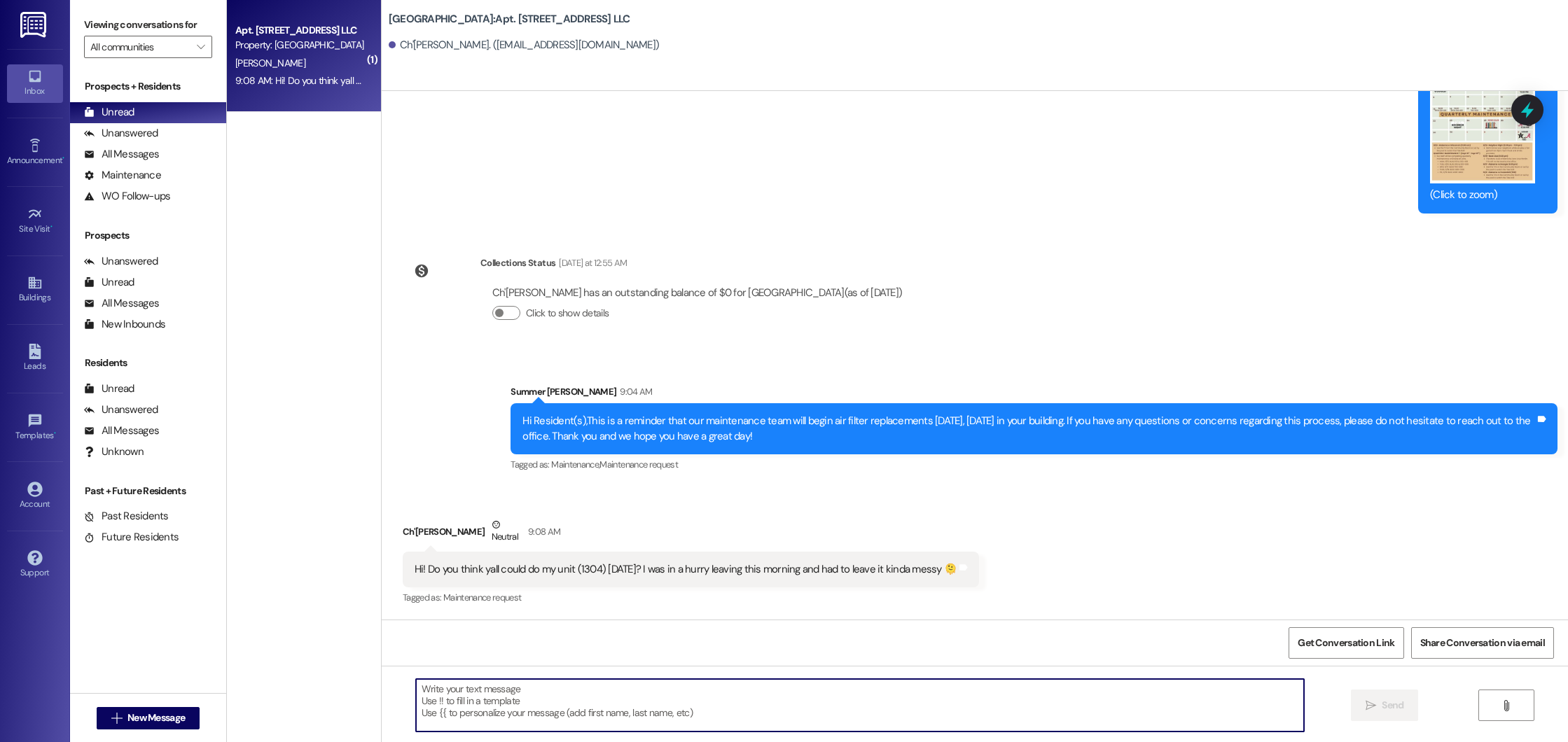
click at [624, 691] on textarea at bounding box center [860, 705] width 889 height 52
type textarea "Hi, we will not have to enter your unit, he will access your air filter from th…"
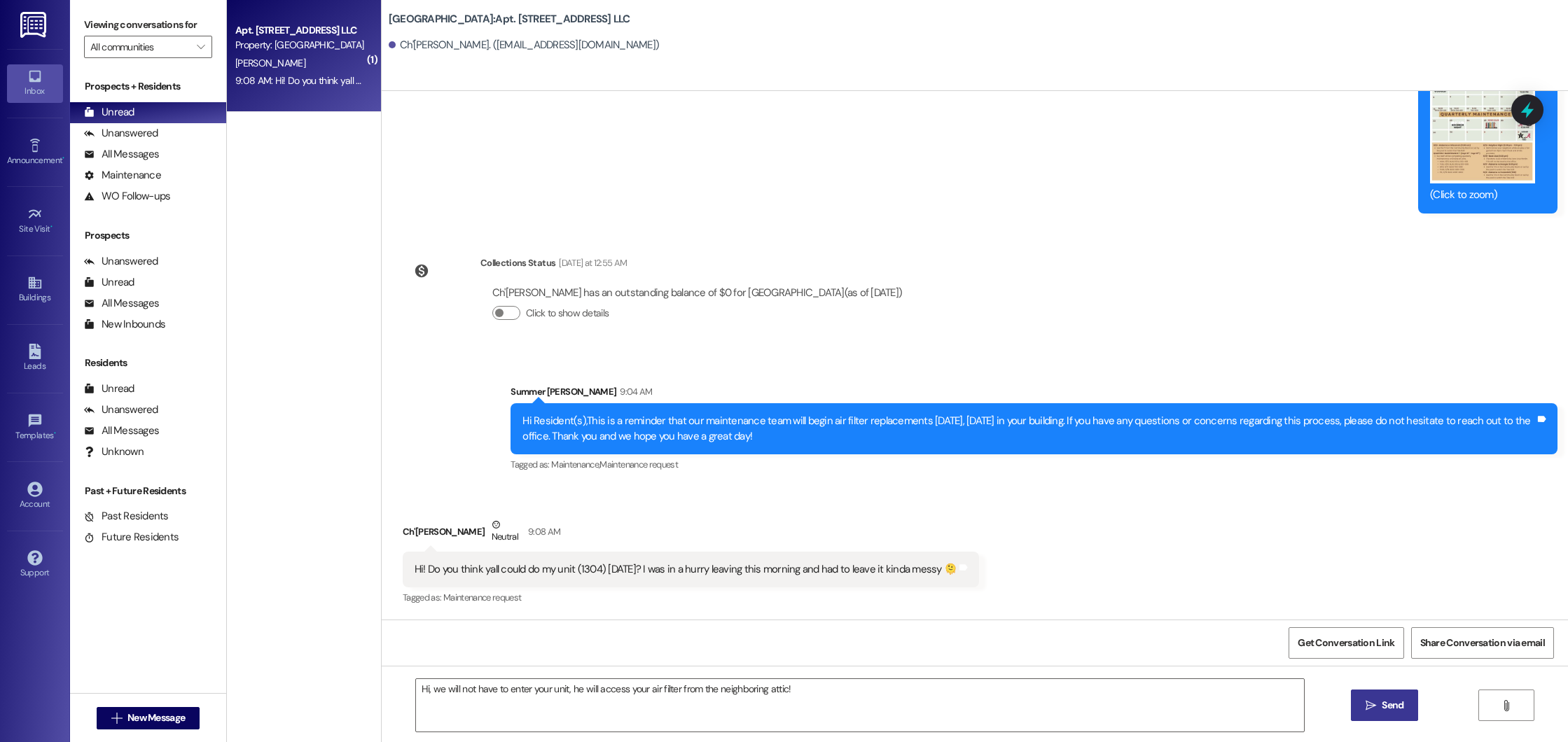
click at [1401, 694] on button " Send" at bounding box center [1385, 706] width 68 height 32
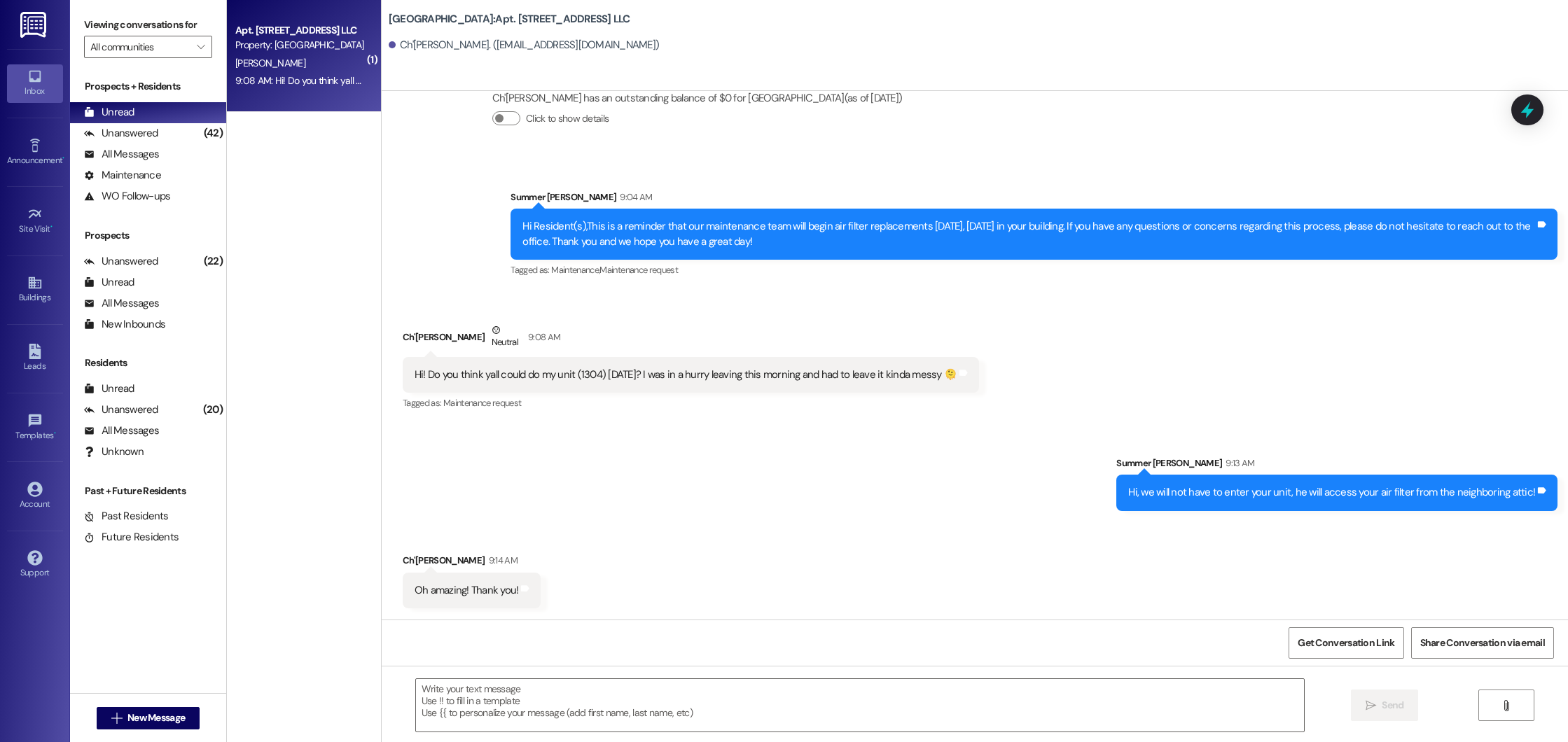
scroll to position [23664, 0]
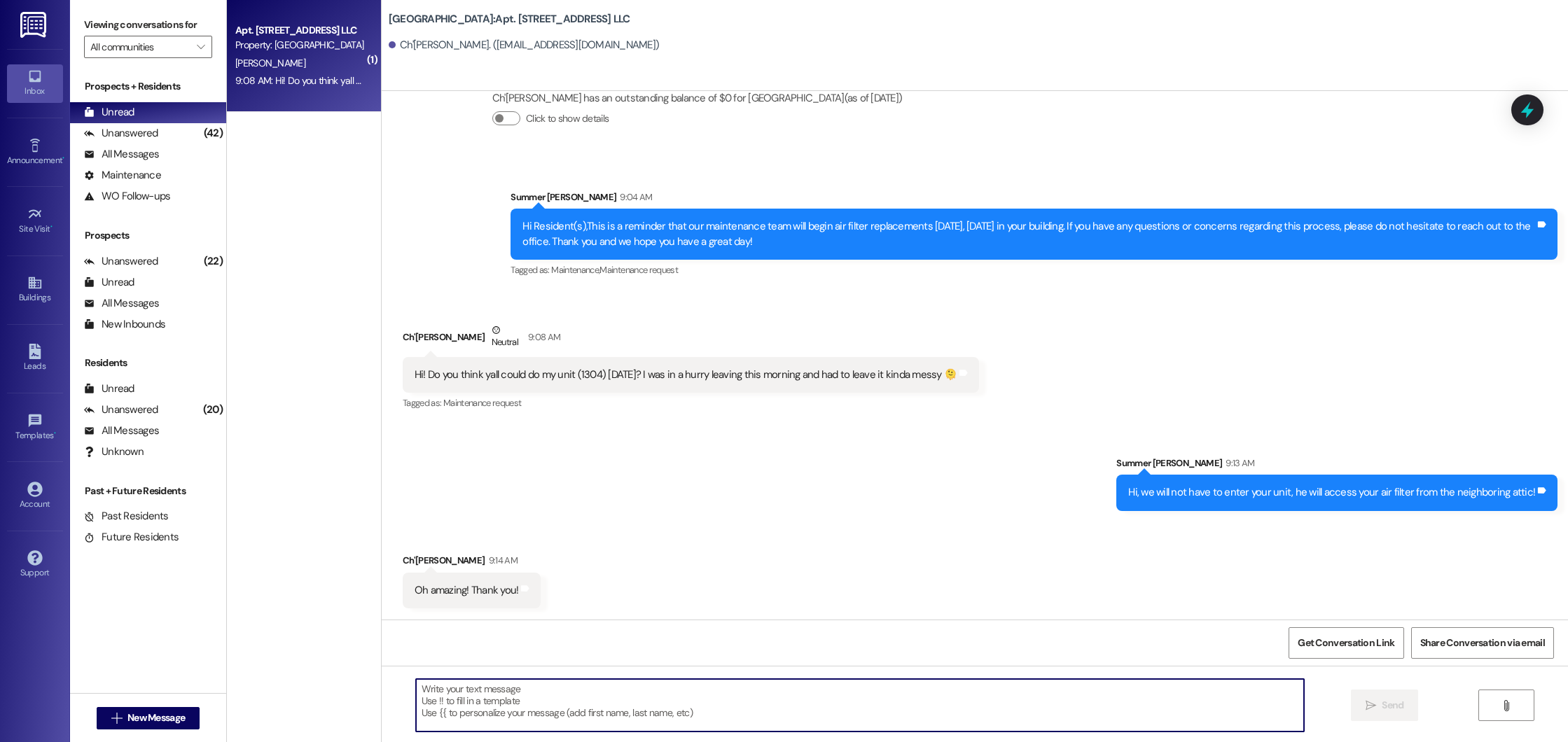
click at [434, 723] on textarea at bounding box center [860, 705] width 889 height 52
type textarea "No problem, have a great rest of your day!"
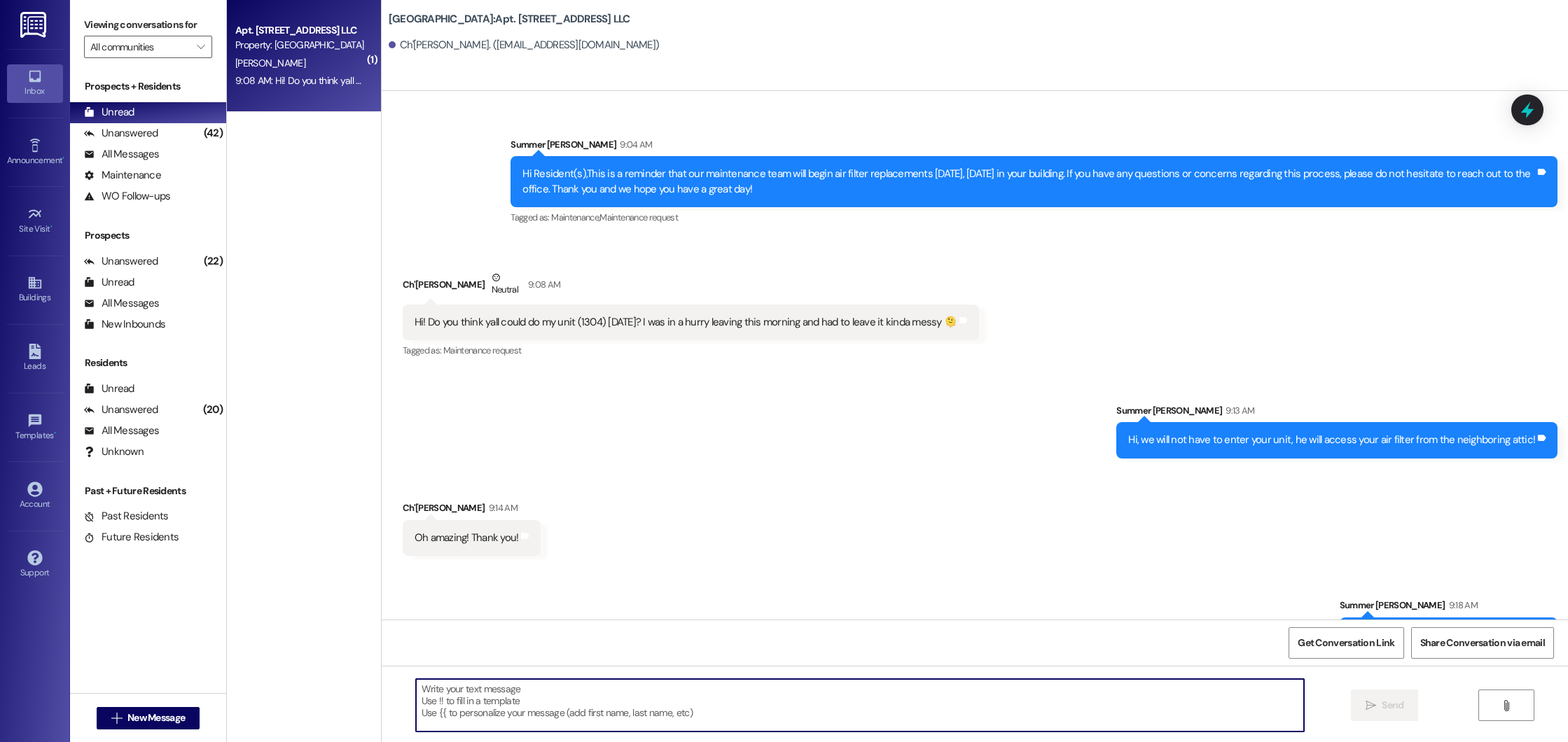
scroll to position [23664, 0]
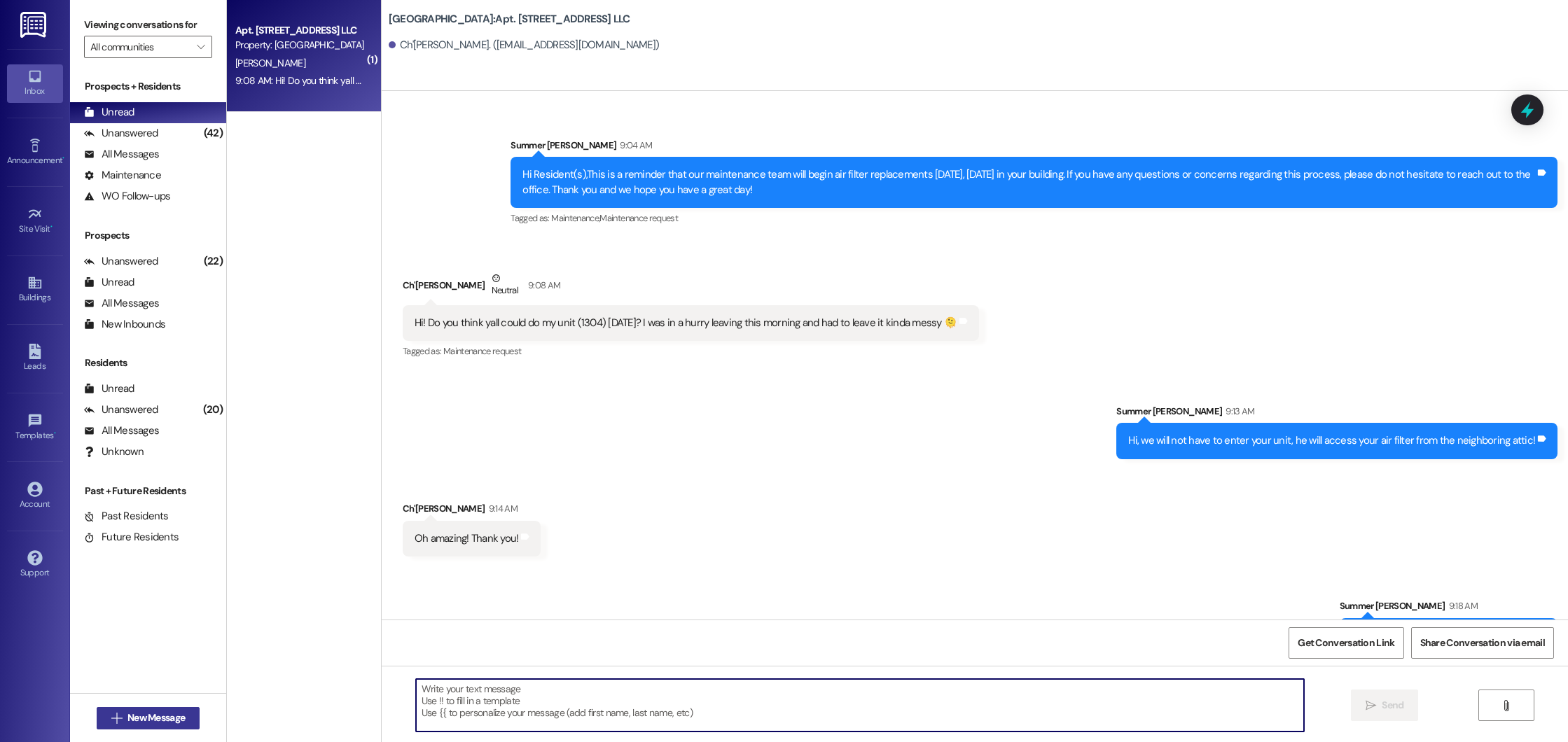
click at [140, 715] on span "New Message" at bounding box center [156, 718] width 58 height 14
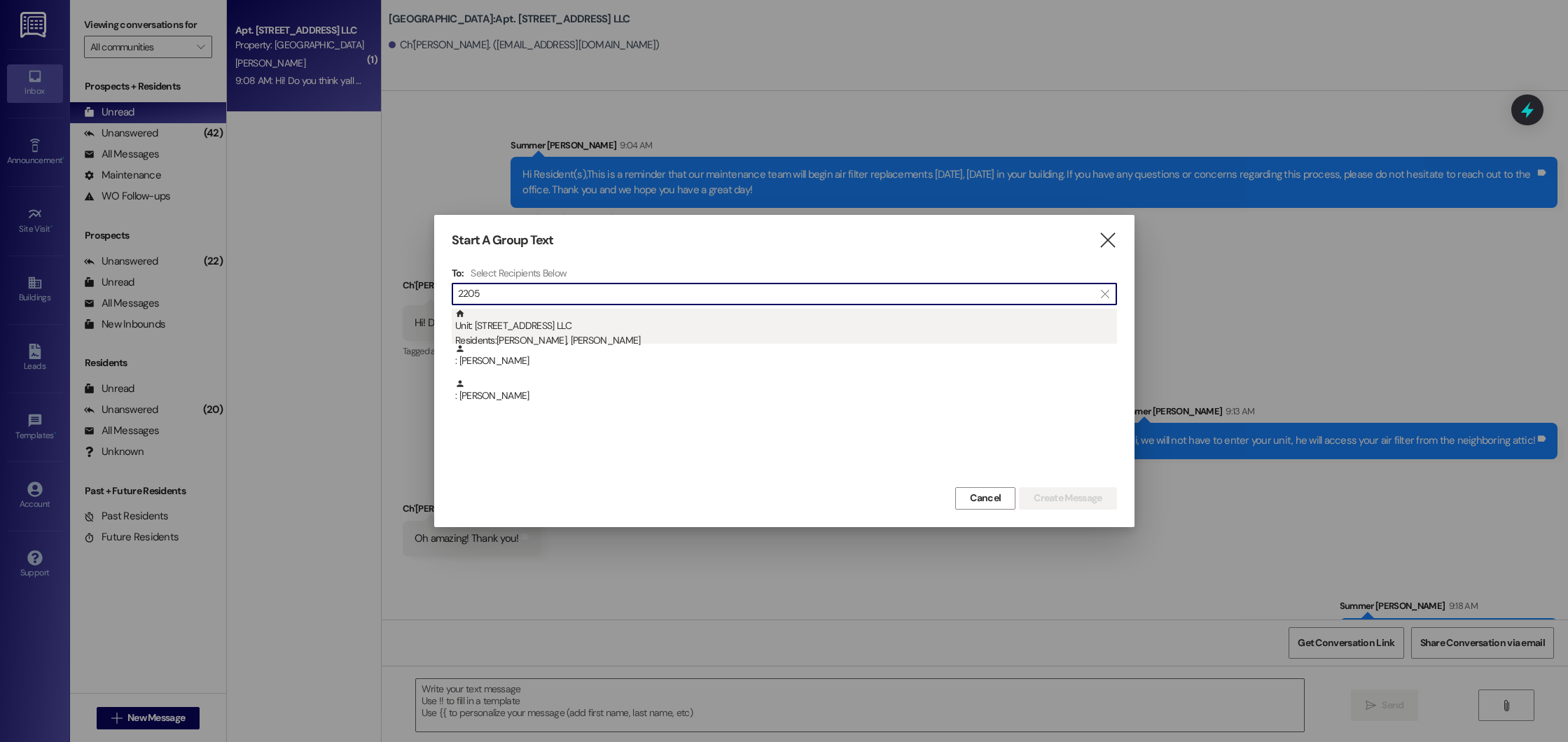
type input "2205"
click at [626, 335] on div "Residents: Danielle Walsh, Preston Walsh" at bounding box center [786, 340] width 662 height 14
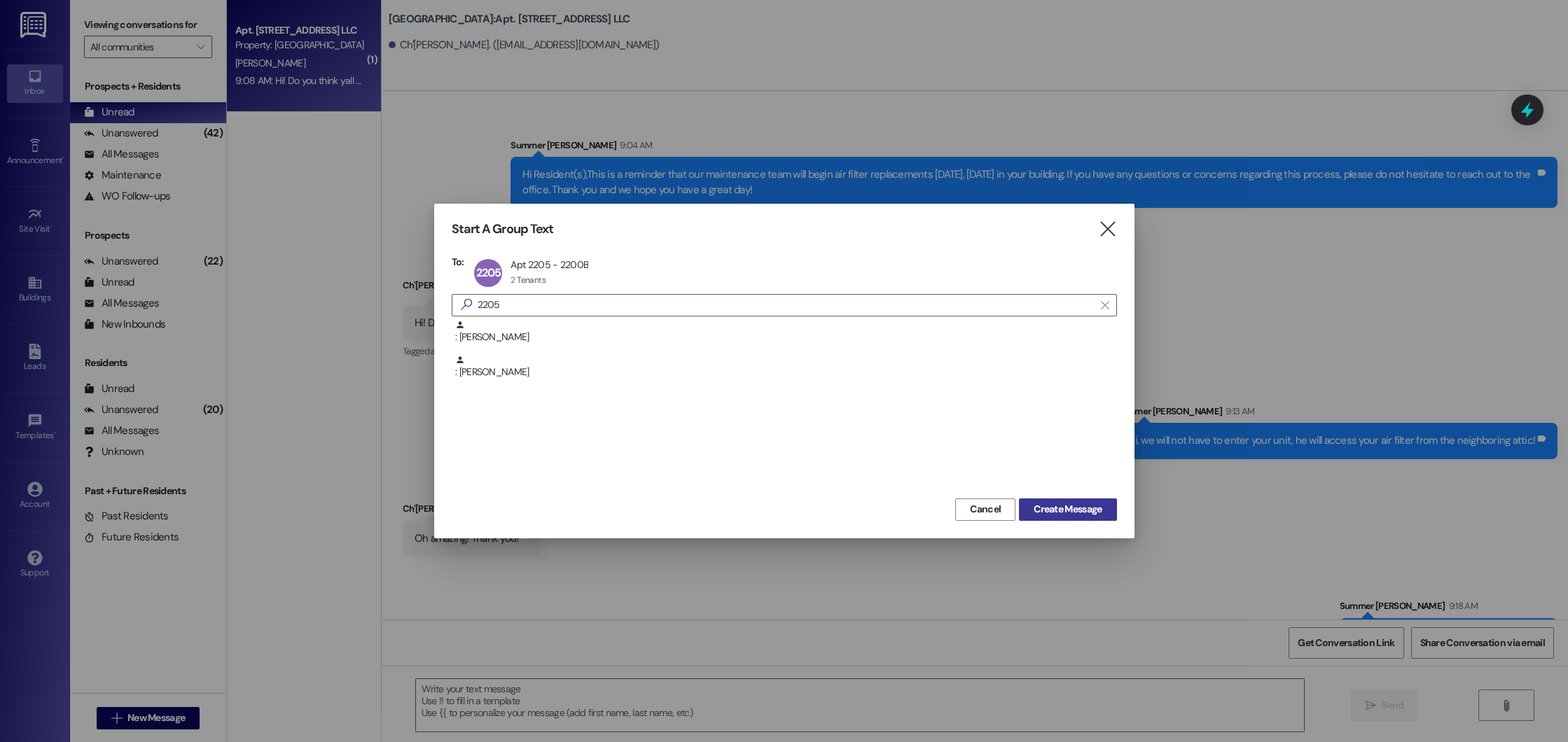
click at [1073, 509] on span "Create Message" at bounding box center [1068, 509] width 68 height 14
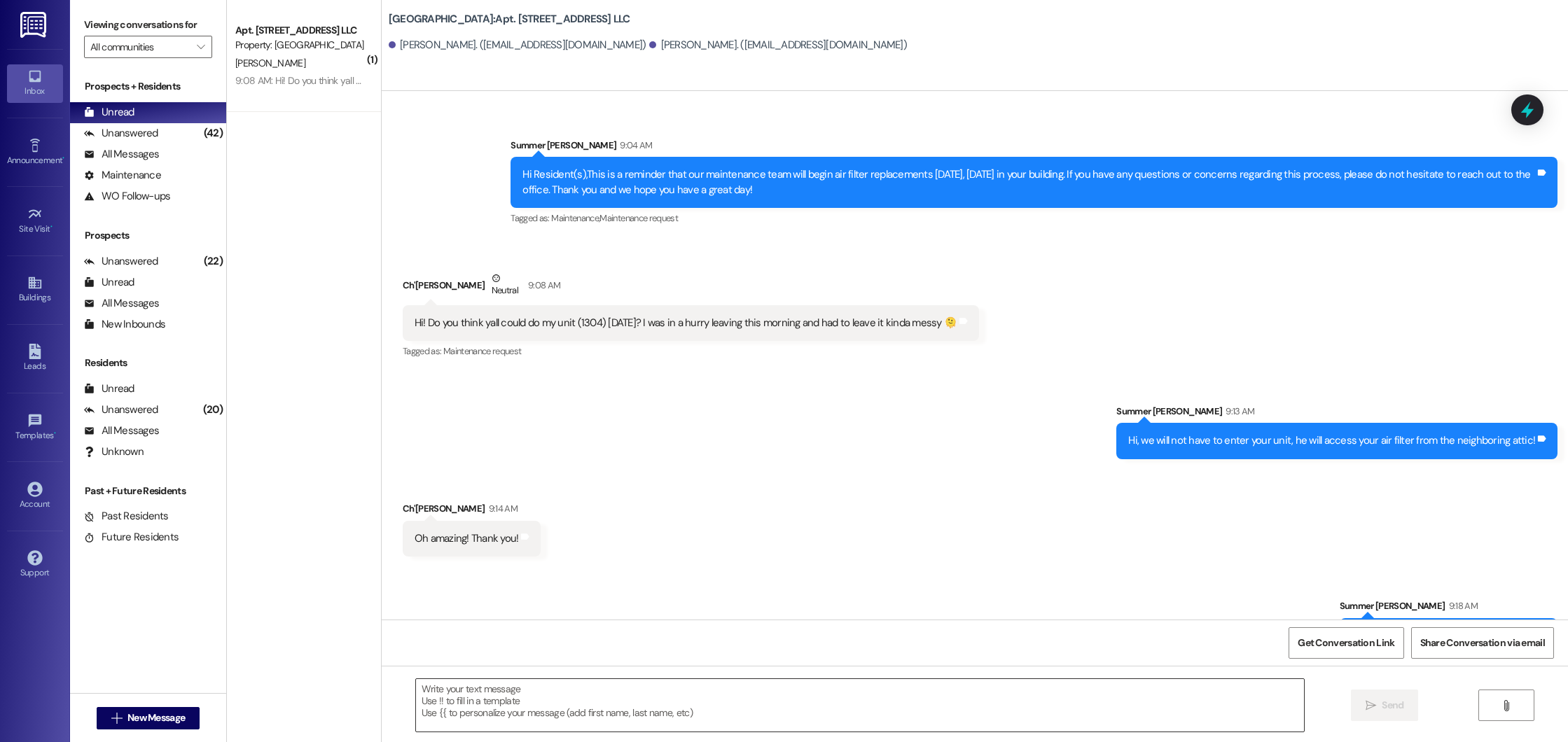
scroll to position [14189, 0]
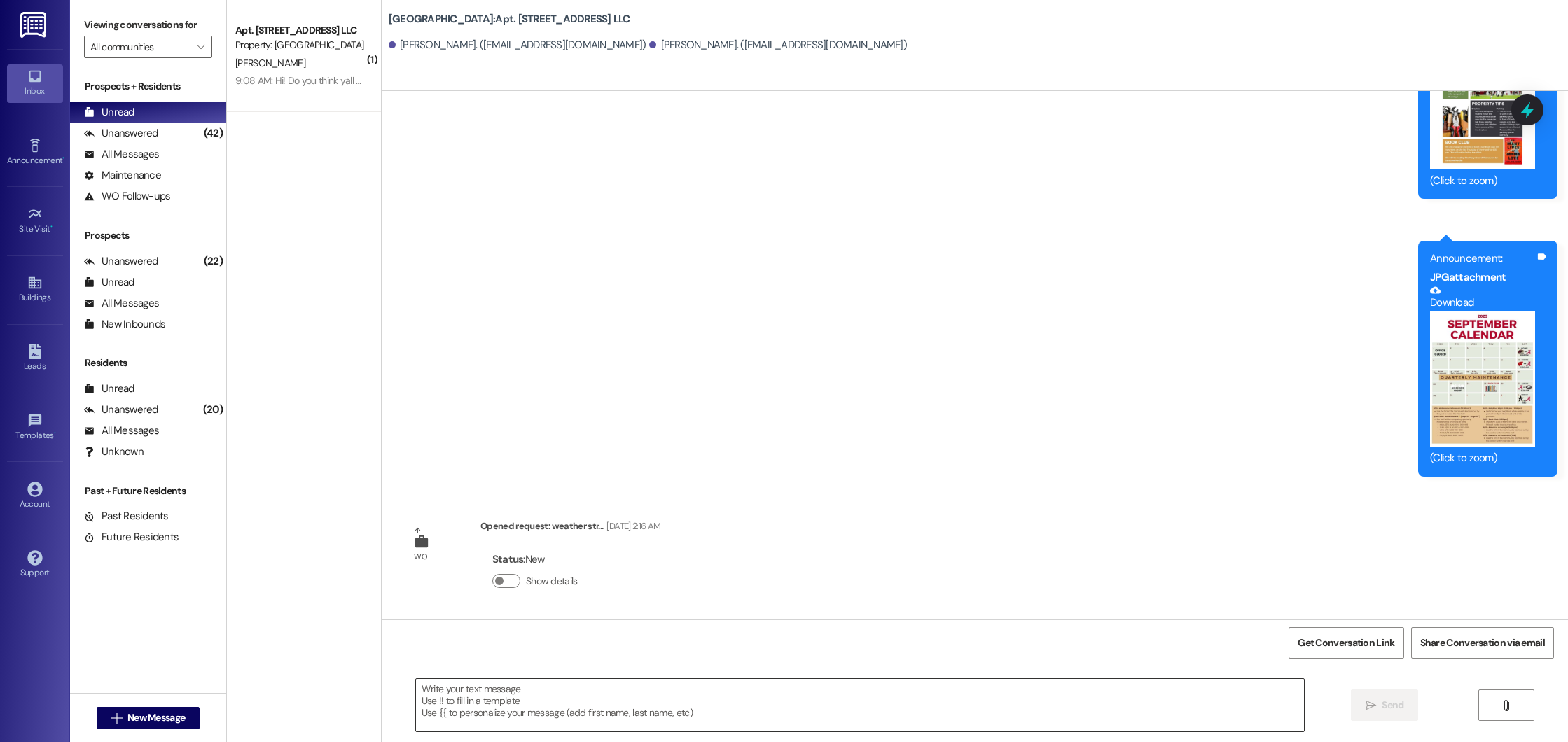
click at [636, 691] on textarea at bounding box center [860, 705] width 889 height 52
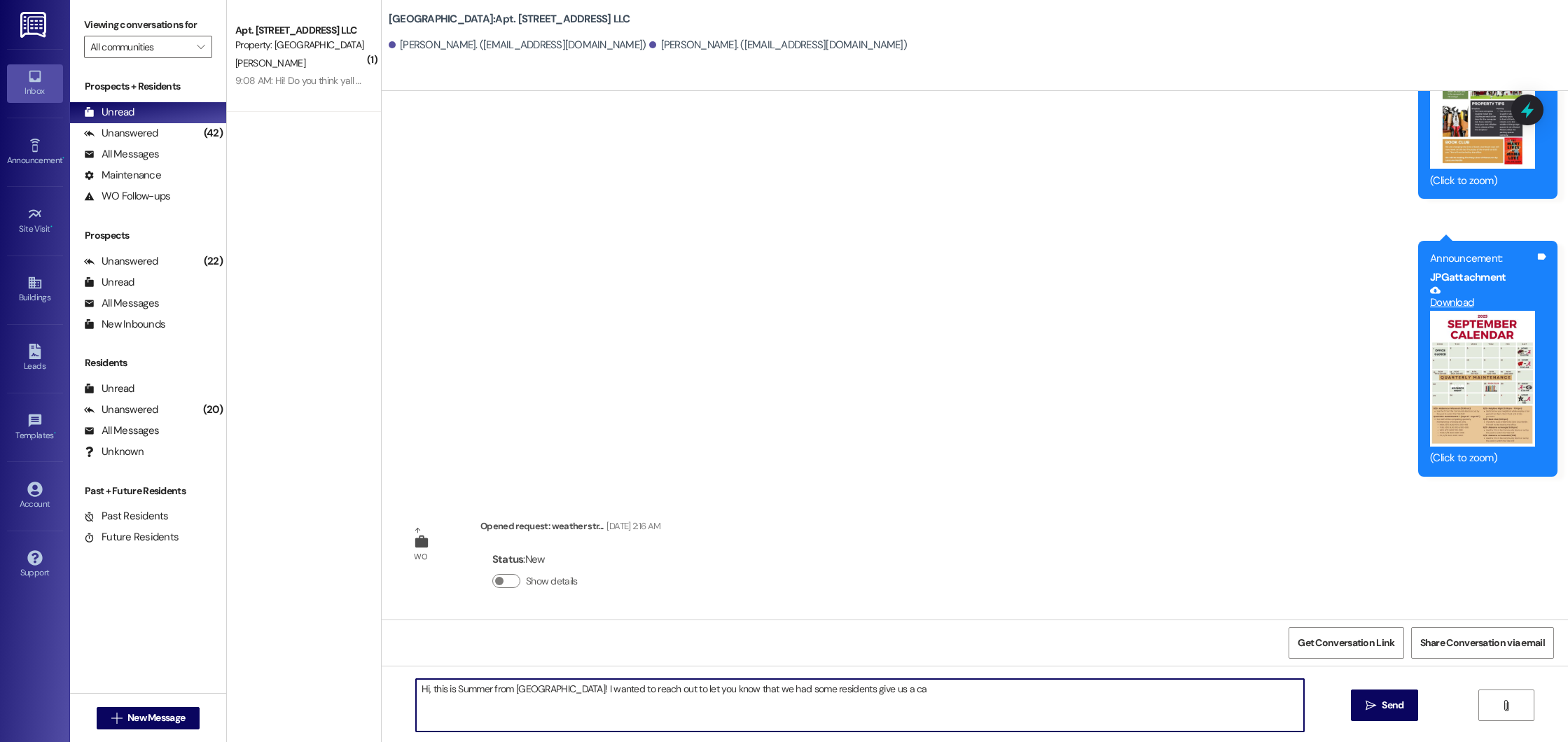
click at [609, 689] on textarea "Hi, this is Summer from Beacon Place Northport! I wanted to reach out to let yo…" at bounding box center [860, 705] width 889 height 52
drag, startPoint x: 880, startPoint y: 693, endPoint x: 847, endPoint y: 686, distance: 33.7
click at [850, 686] on textarea "Hi, this is Summer from Beacon Place Northport! I tried to give you a call but …" at bounding box center [860, 705] width 889 height 52
click at [847, 686] on textarea "Hi, this is Summer from Beacon Place Northport! I tried to give you a call but …" at bounding box center [860, 705] width 889 height 52
click at [841, 687] on textarea "Hi, this is Summer from Beacon Place Northport! I tried to give you a call but …" at bounding box center [860, 705] width 889 height 52
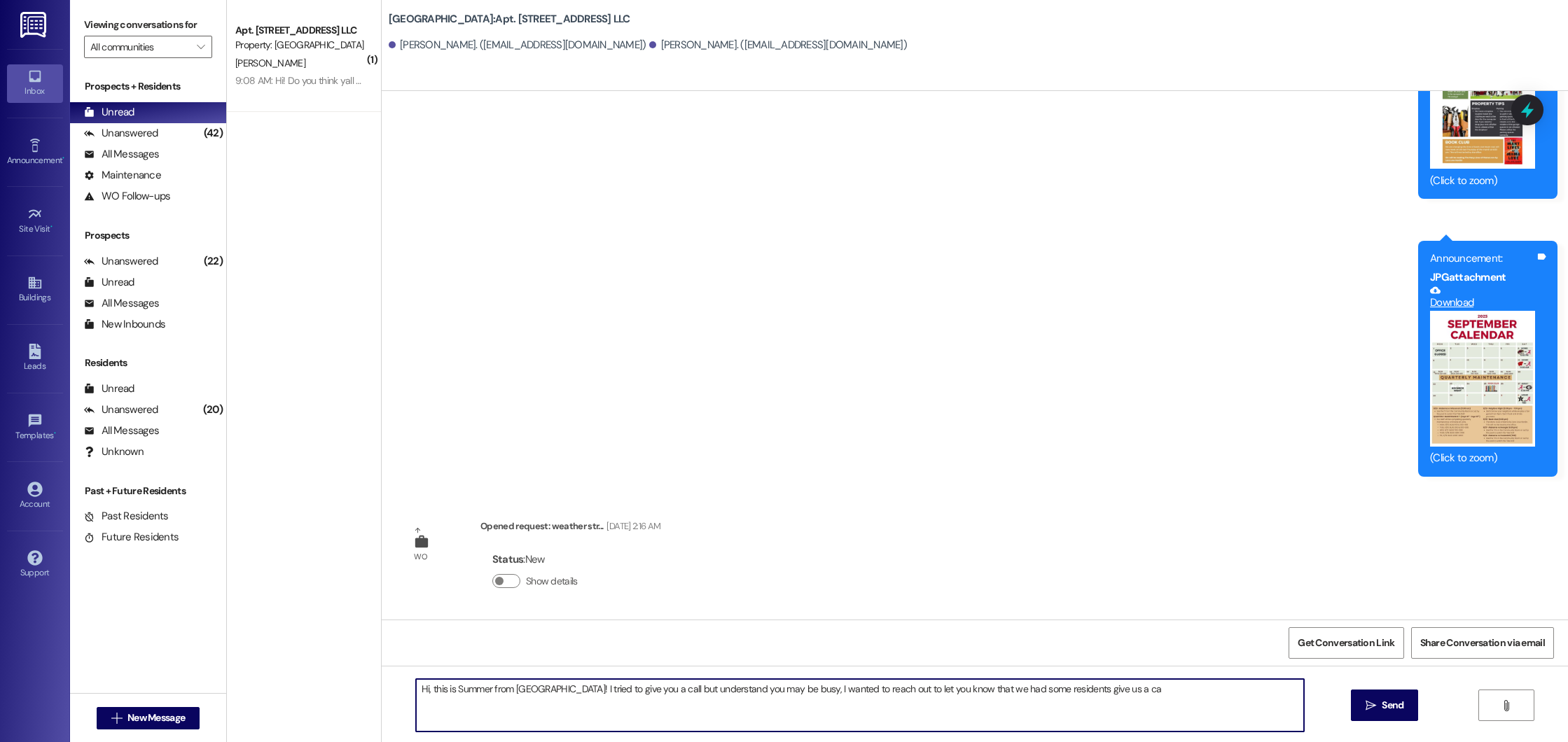
click at [1176, 694] on textarea "Hi, this is Summer from Beacon Place Northport! I tried to give you a call but …" at bounding box center [860, 705] width 889 height 52
click at [1217, 687] on textarea "Hi, this is Summer from Beacon Place Northport! I tried to give you a call but …" at bounding box center [860, 705] width 889 height 52
click at [729, 705] on textarea "Hi, this is Summer from Beacon Place Northport! I tried to give you a call but …" at bounding box center [860, 705] width 889 height 52
drag, startPoint x: 1167, startPoint y: 711, endPoint x: 389, endPoint y: 666, distance: 779.3
click at [389, 666] on div "Hi, this is Summer from Beacon Place Northport! I tried to give you a call but …" at bounding box center [975, 718] width 1186 height 105
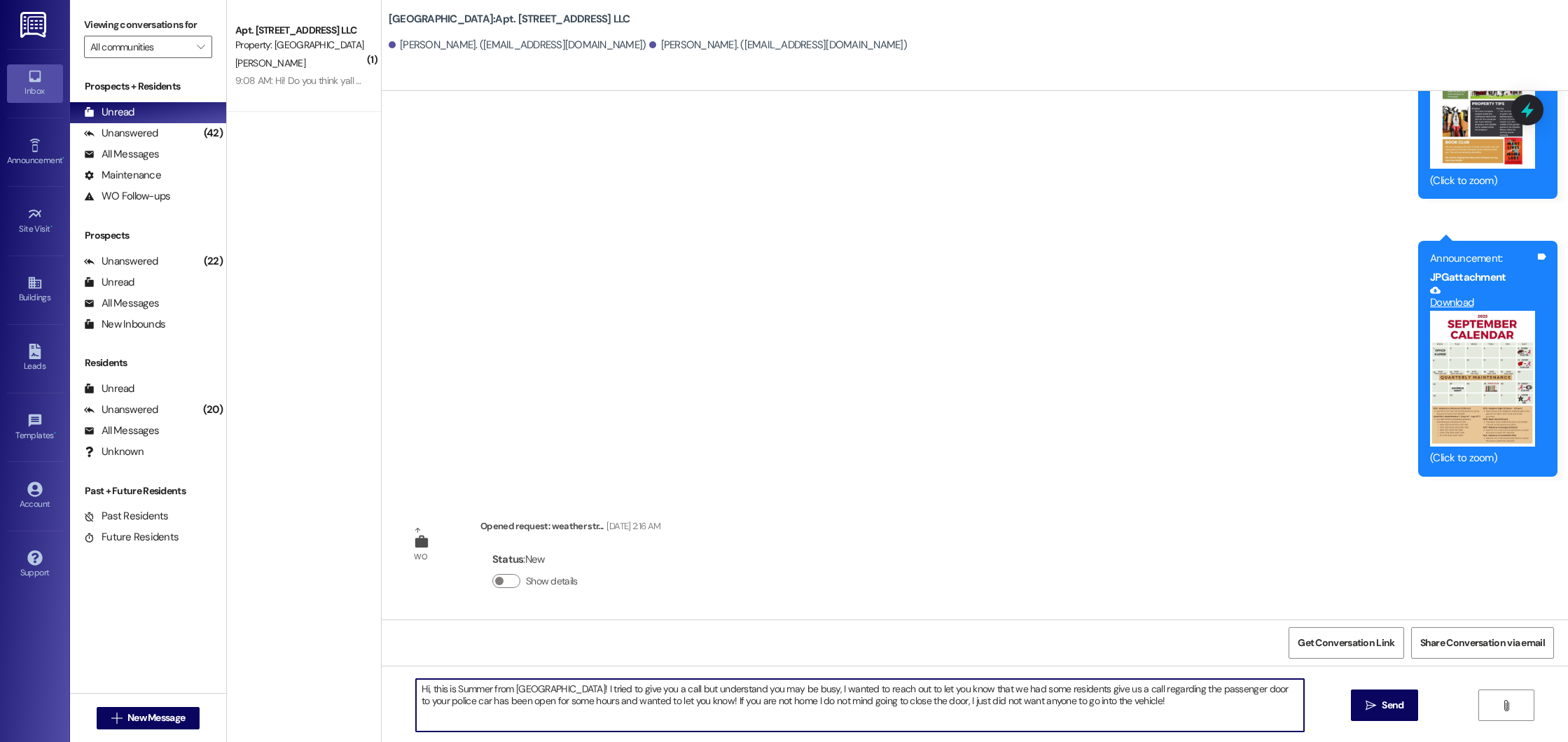
paste textarea "This is Summer from Beacon Place Northport. I tried giving you a call earlier b…"
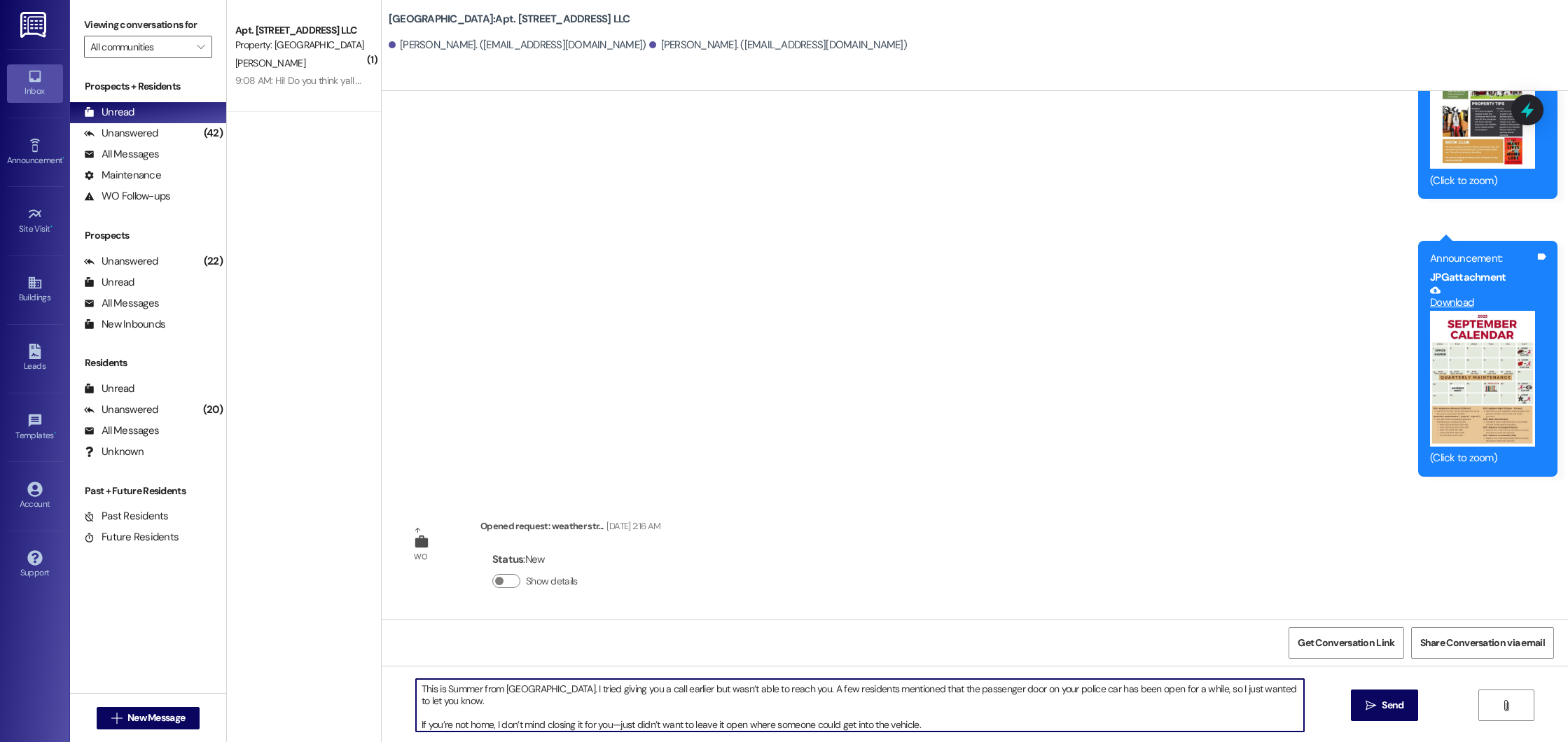
click at [416, 688] on textarea "This is Summer from Beacon Place Northport. I tried giving you a call earlier b…" at bounding box center [860, 705] width 889 height 52
click at [416, 720] on textarea "Hi, this is Summer from Beacon Place Northport. I tried giving you a call earli…" at bounding box center [860, 705] width 889 height 52
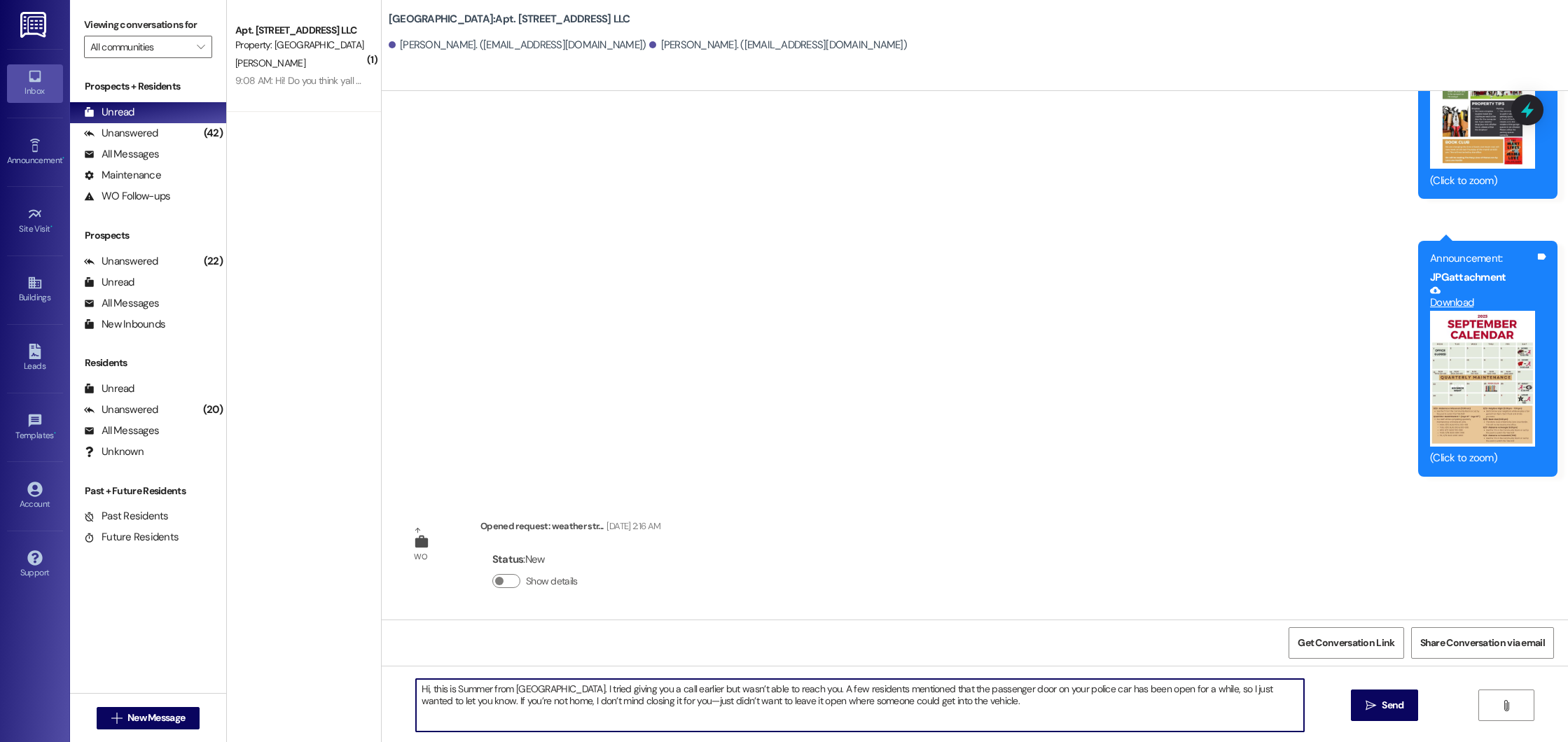
click at [708, 706] on textarea "Hi, this is Summer from Beacon Place Northport. I tried giving you a call earli…" at bounding box center [860, 705] width 889 height 52
click at [1025, 703] on textarea "Hi, this is Summer from Beacon Place Northport. I tried giving you a call earli…" at bounding box center [860, 705] width 889 height 52
type textarea "Hi, this is Summer from Beacon Place Northport. I tried giving you a call earli…"
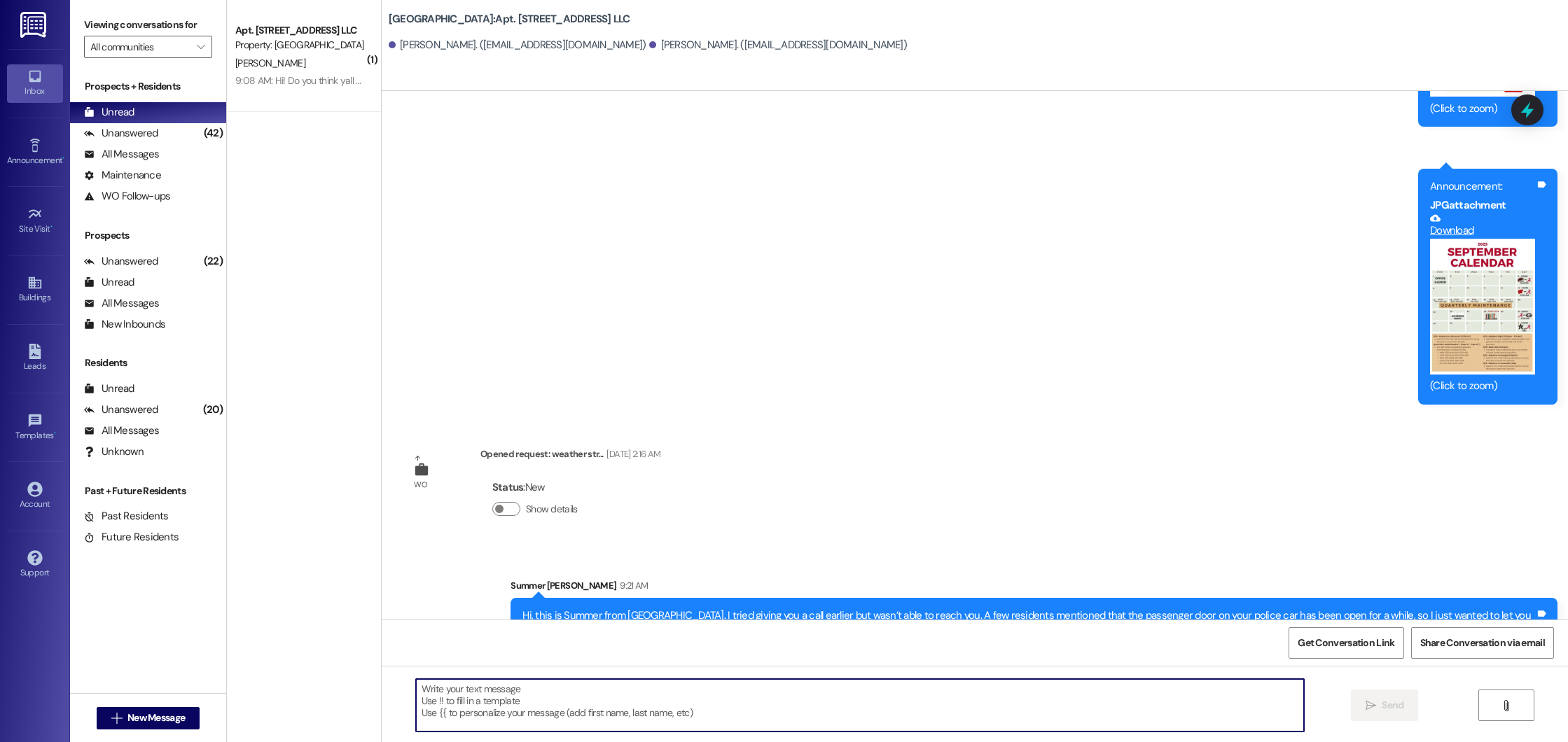
scroll to position [14302, 0]
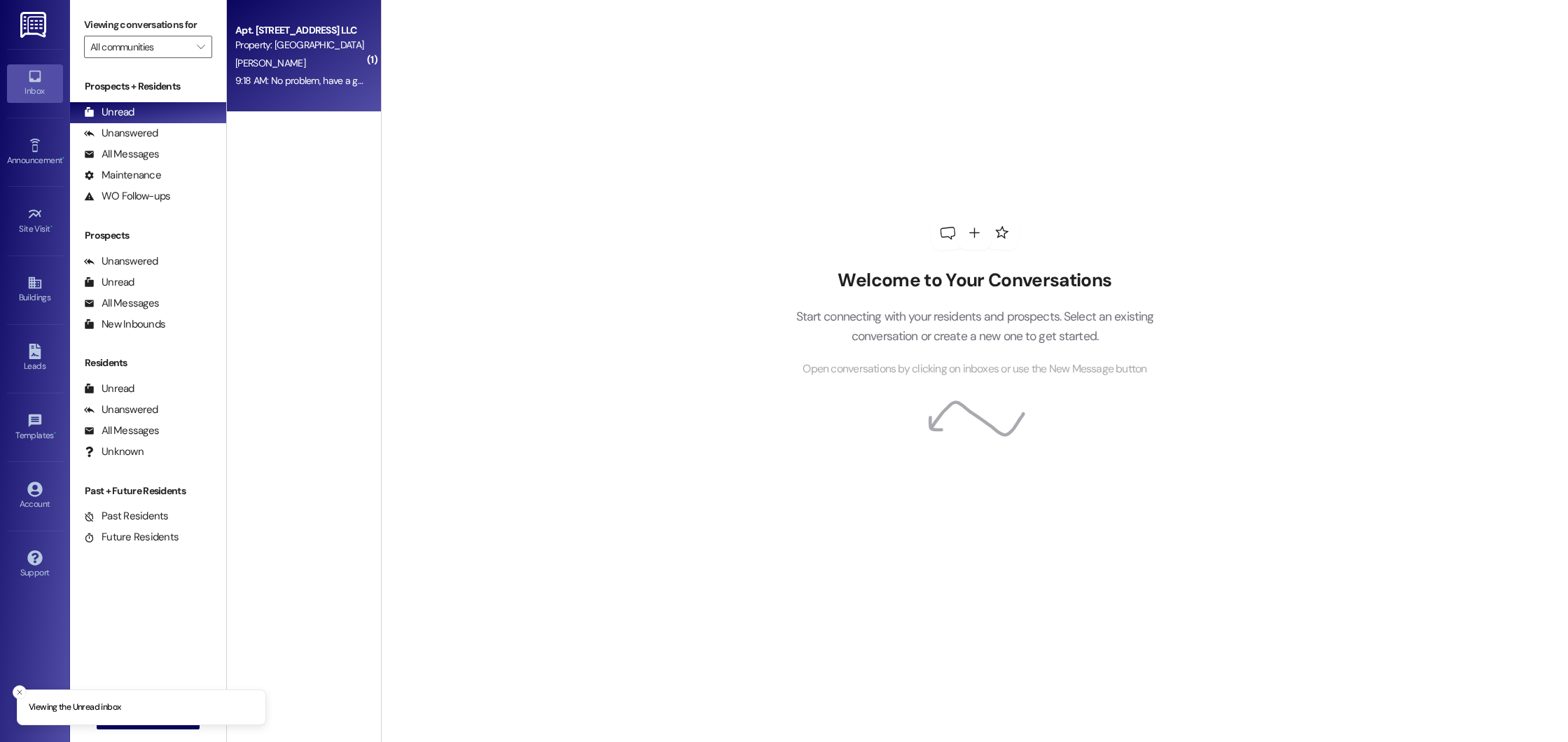
click at [290, 74] on div "9:18 AM: No problem, have a great rest of your day! 9:18 AM: No problem, have a…" at bounding box center [339, 80] width 208 height 13
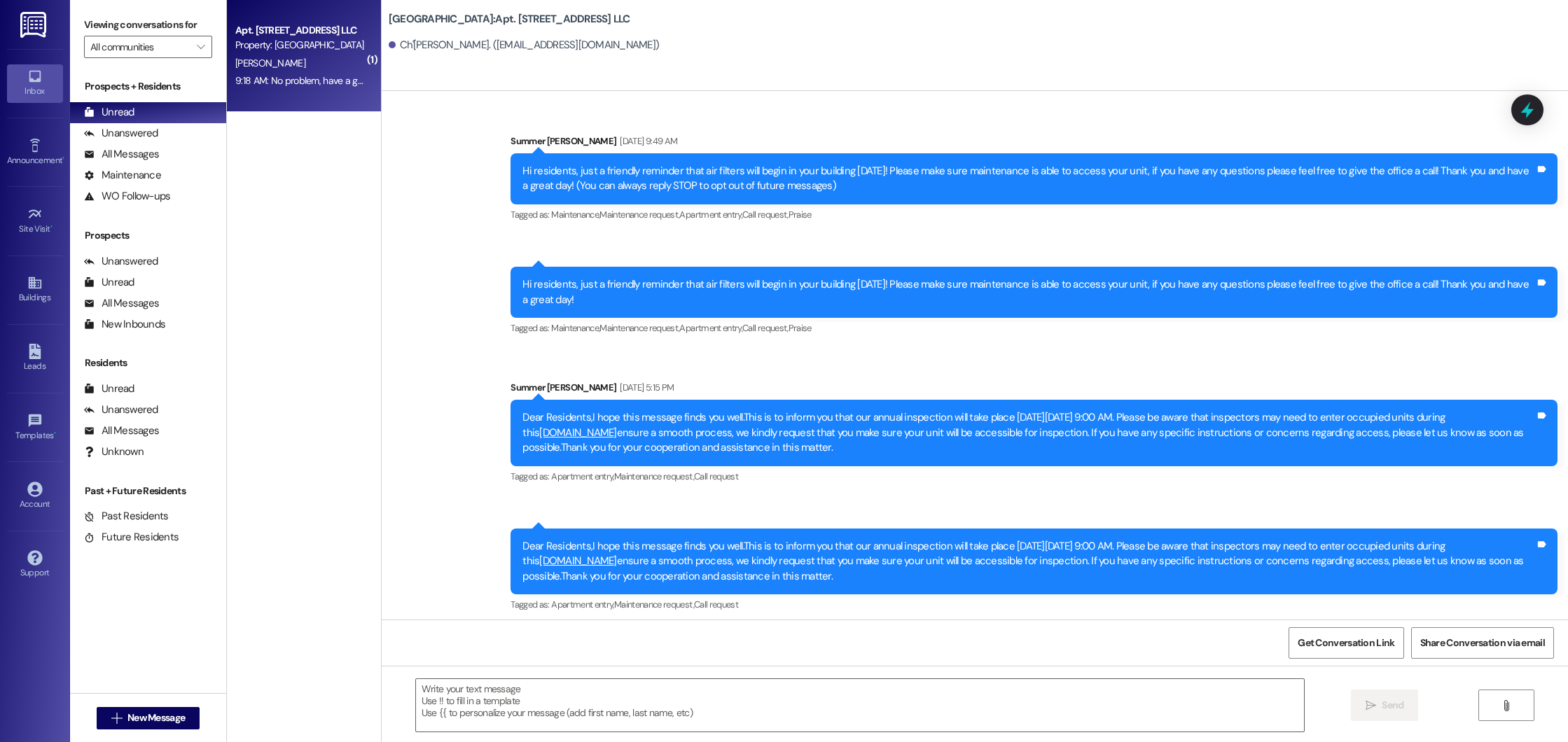
scroll to position [23783, 0]
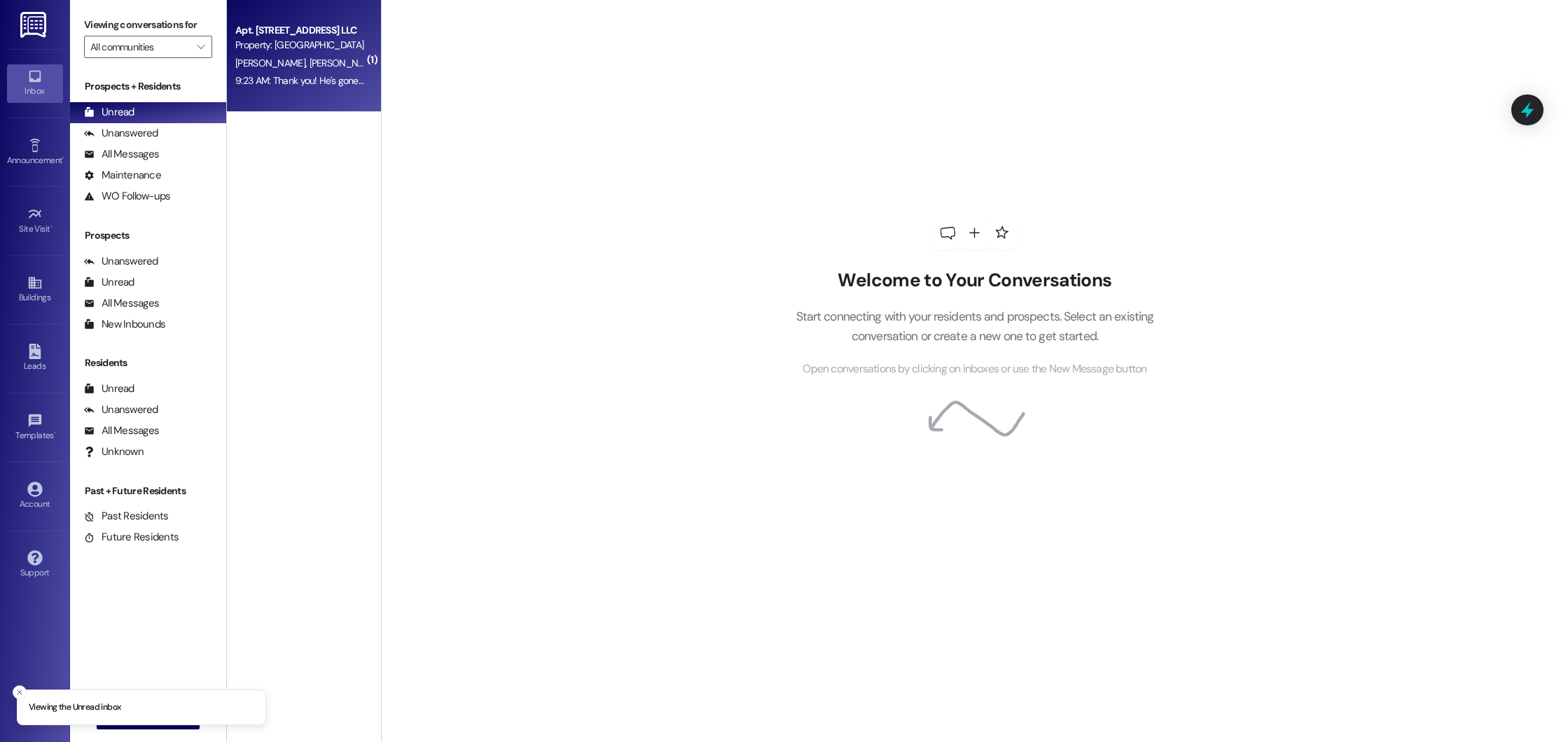
click at [348, 78] on div "9:23 AM: Thank you! He's gone to get it now! 9:23 AM: Thank you! He's gone to g…" at bounding box center [324, 80] width 178 height 13
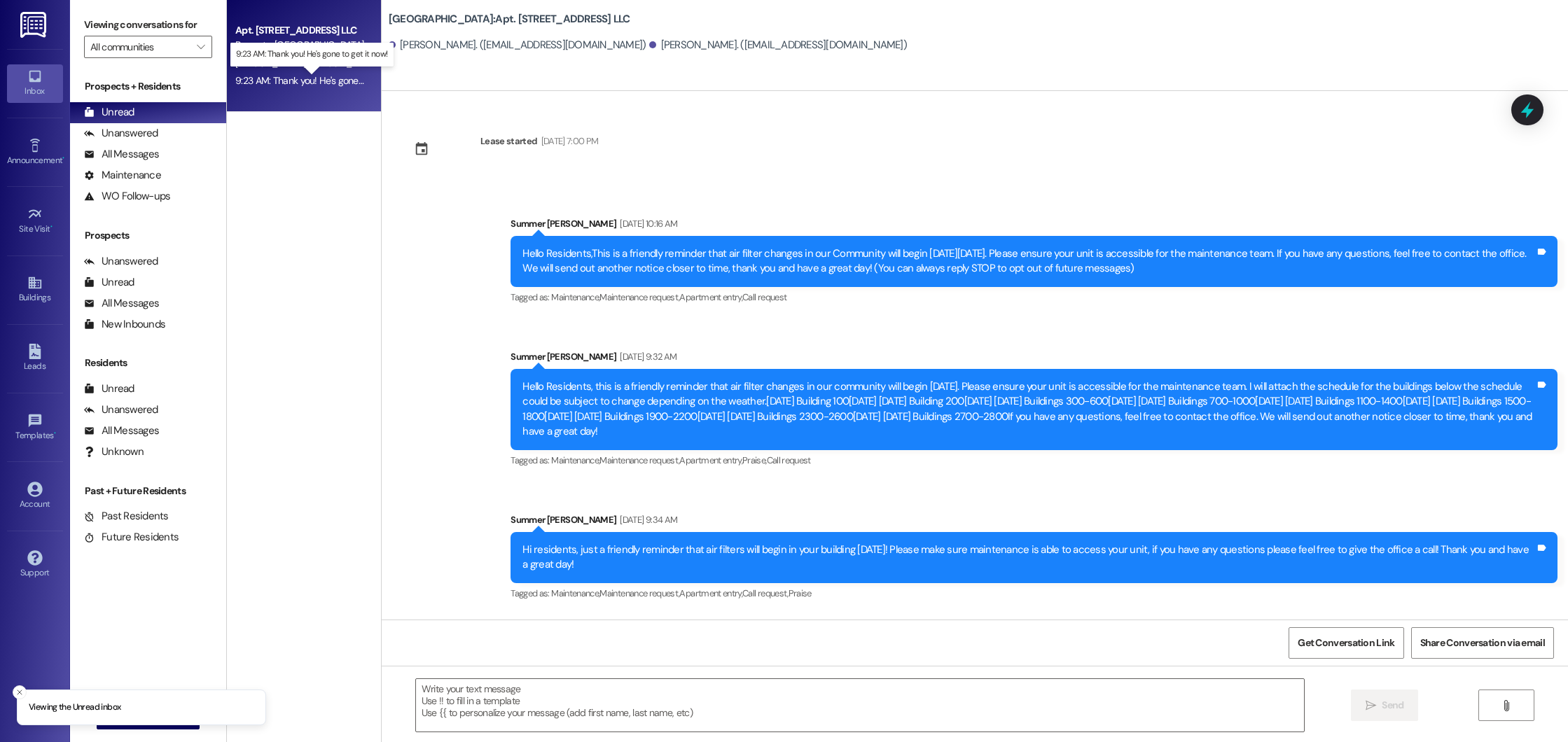
scroll to position [14440, 0]
